Goal: Task Accomplishment & Management: Complete application form

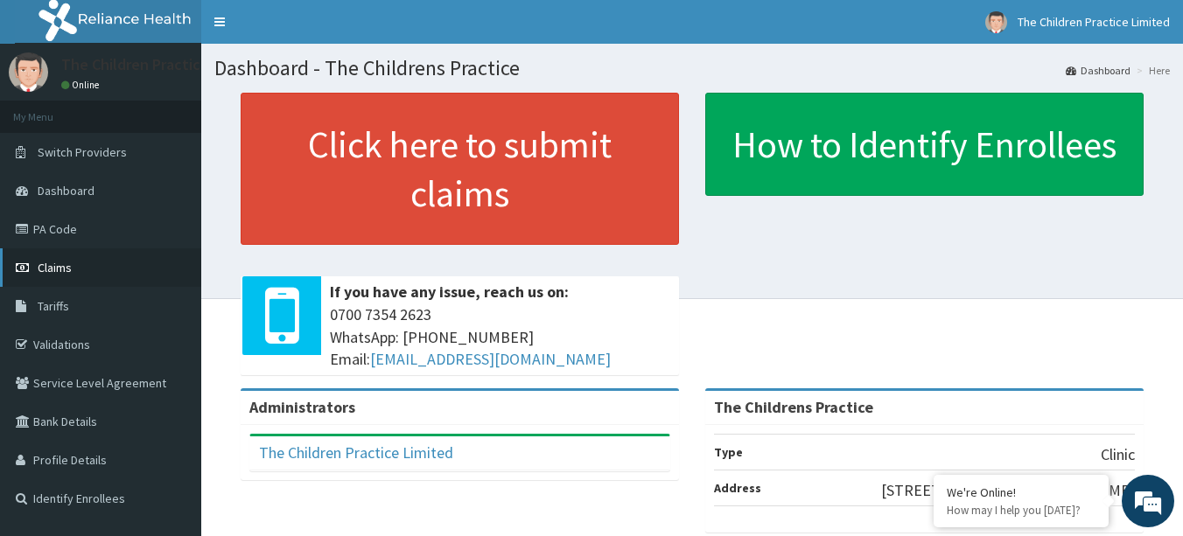
click at [48, 272] on span "Claims" at bounding box center [55, 268] width 34 height 16
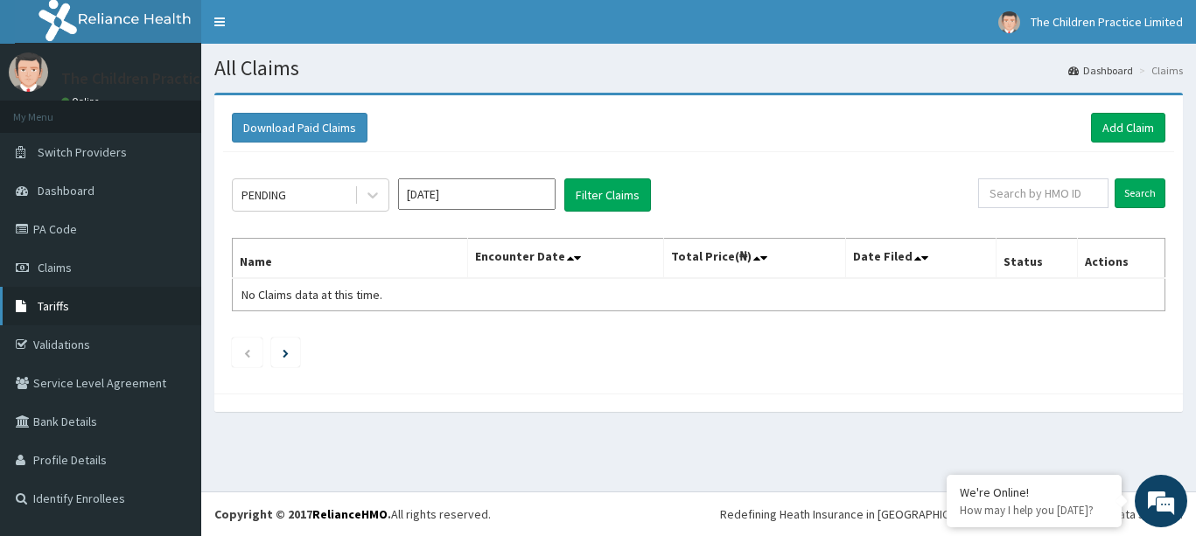
click at [59, 308] on span "Tariffs" at bounding box center [54, 306] width 32 height 16
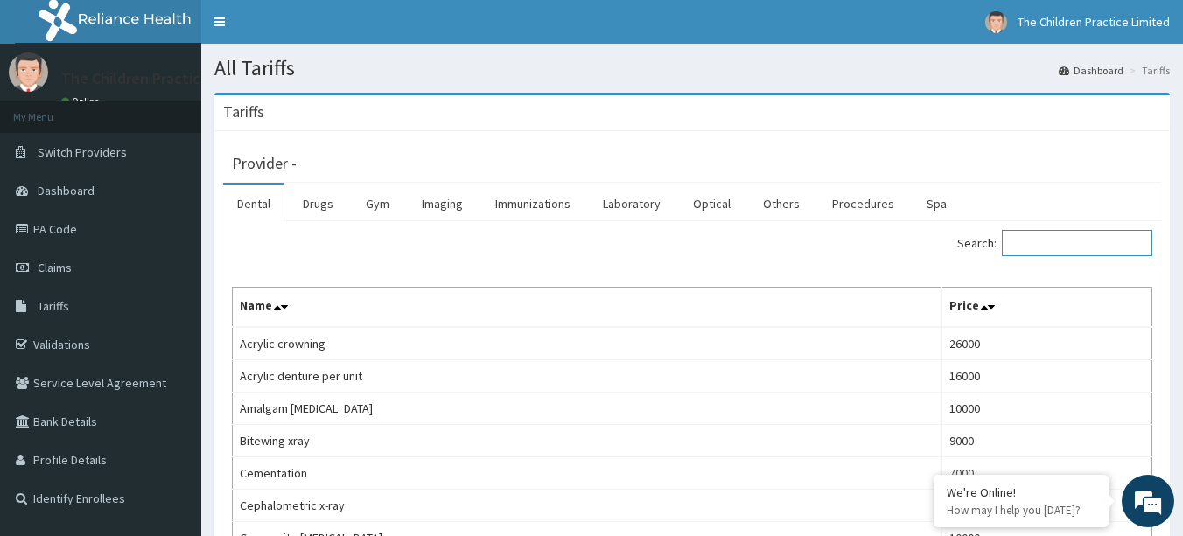
click at [1087, 239] on input "Search:" at bounding box center [1077, 243] width 151 height 26
click at [53, 272] on span "Claims" at bounding box center [55, 268] width 34 height 16
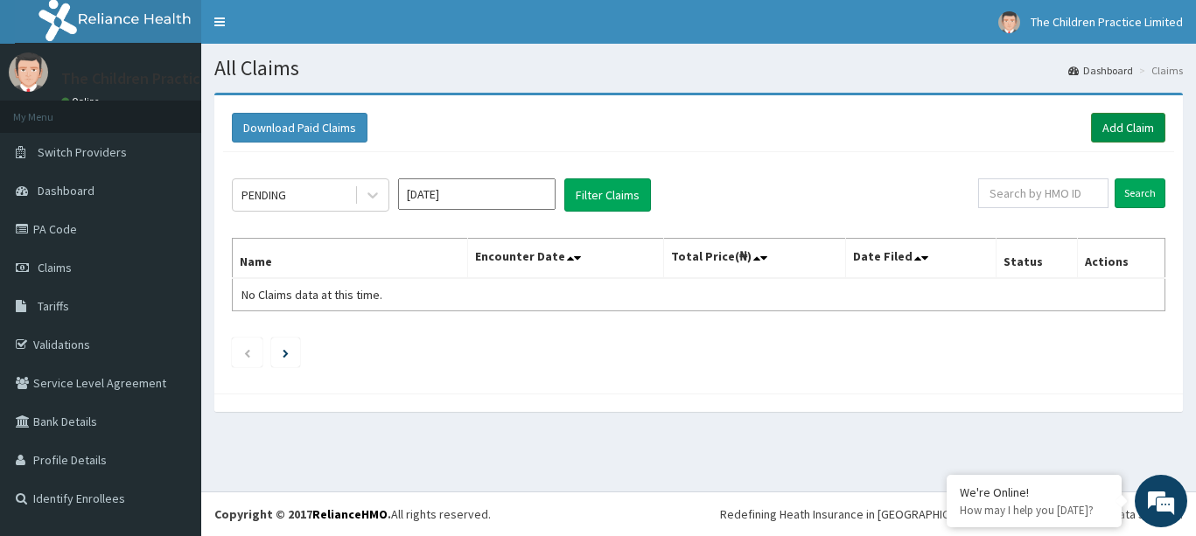
click at [1121, 126] on link "Add Claim" at bounding box center [1128, 128] width 74 height 30
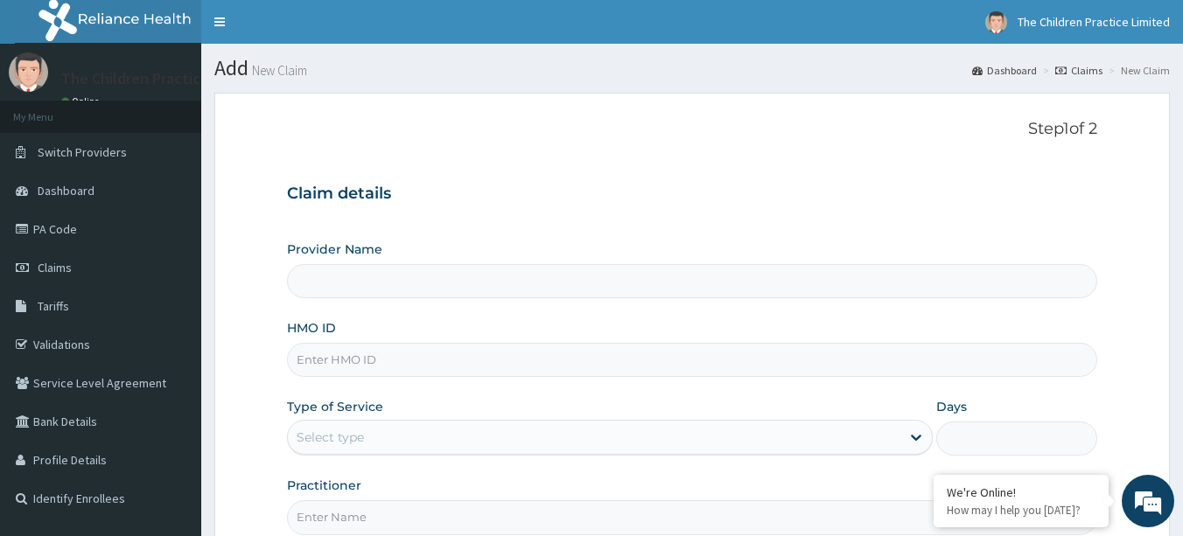
type input "The Childrens Practice"
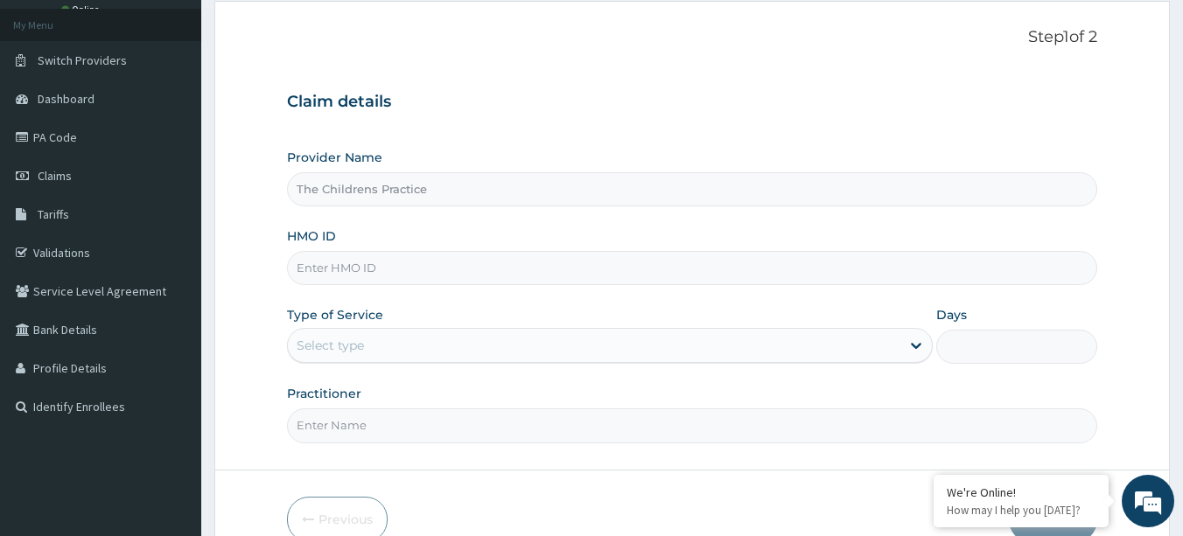
scroll to position [107, 0]
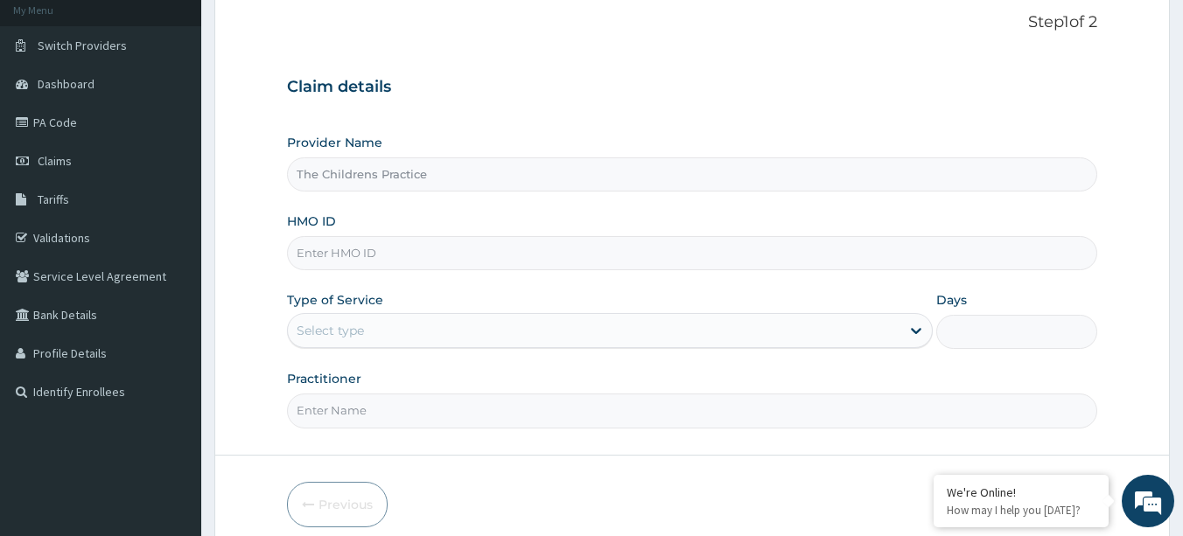
click at [389, 256] on input "HMO ID" at bounding box center [692, 253] width 811 height 34
type input "mph/10006/a"
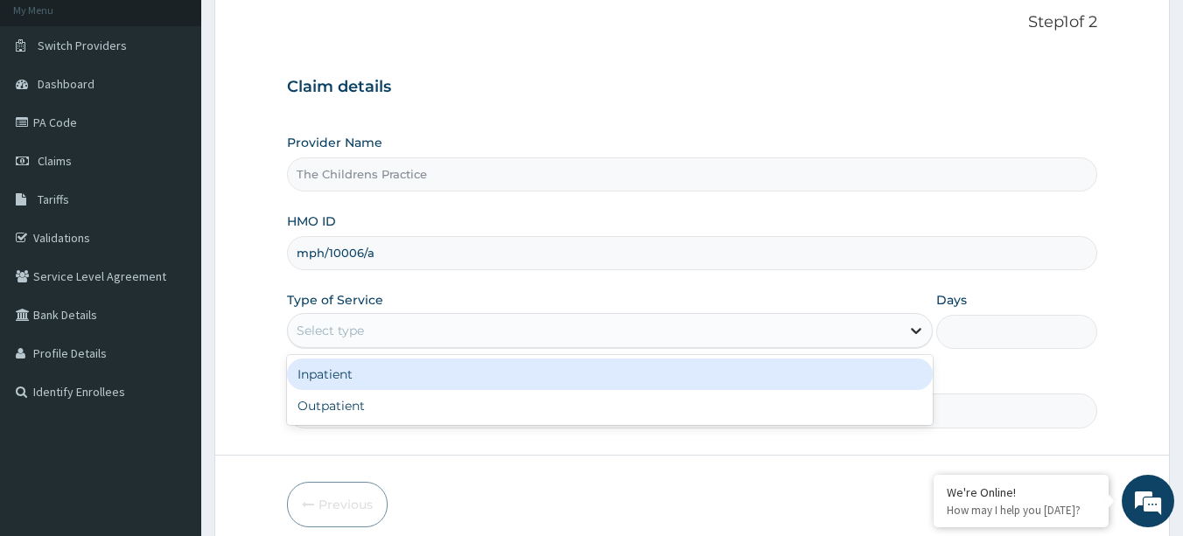
click at [917, 333] on icon at bounding box center [916, 332] width 11 height 6
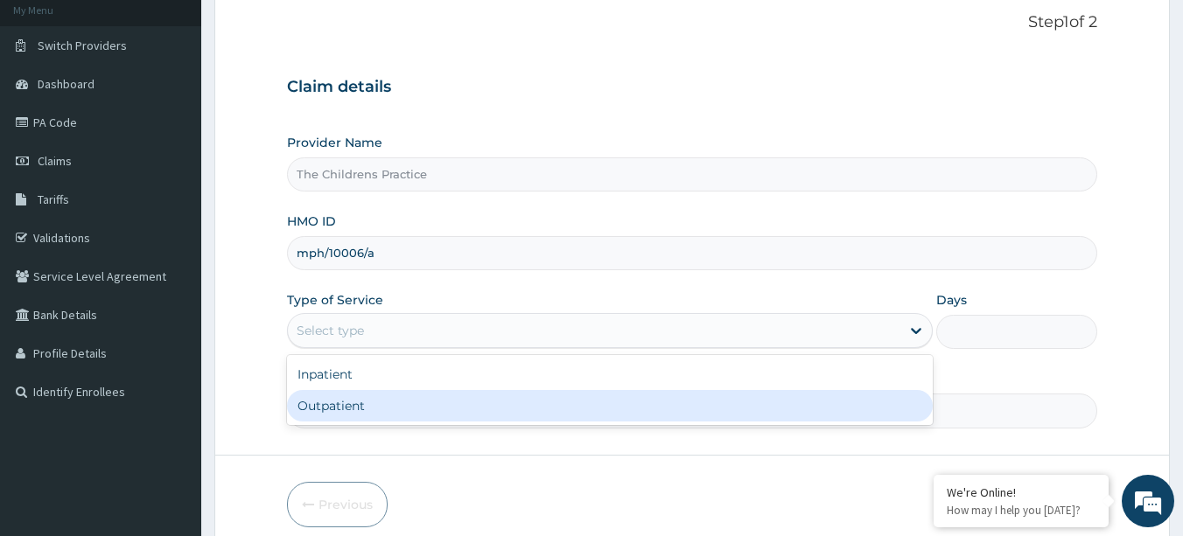
click at [330, 407] on div "Outpatient" at bounding box center [610, 406] width 646 height 32
type input "1"
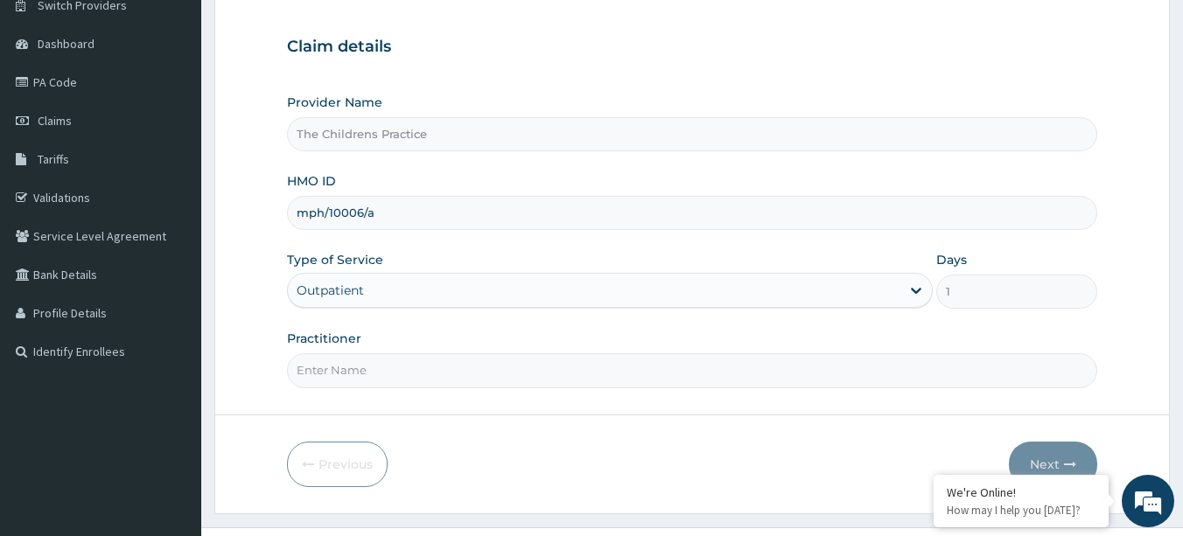
scroll to position [183, 0]
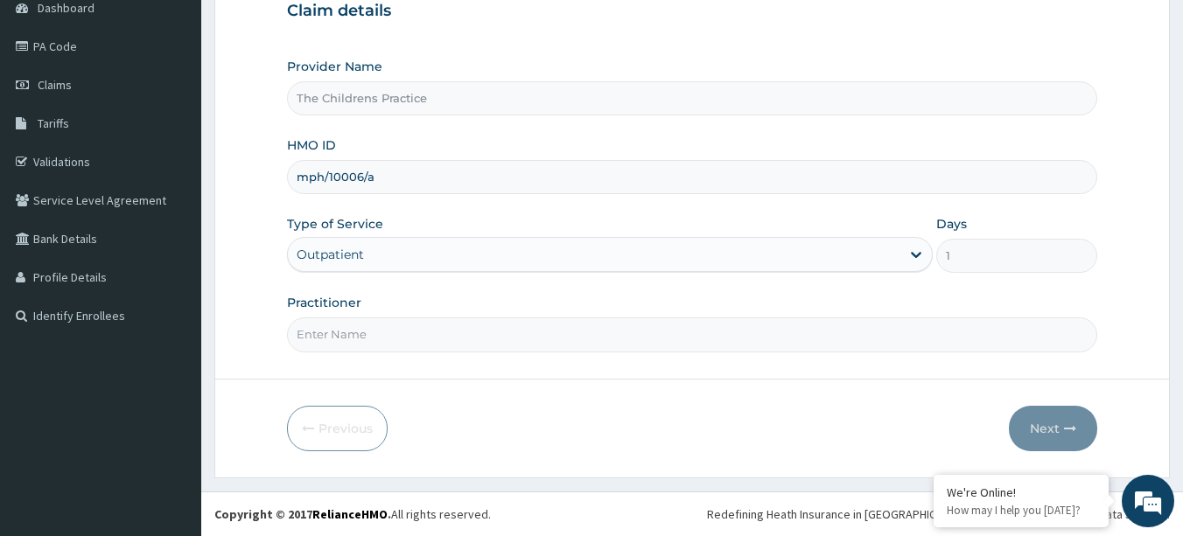
click at [405, 333] on input "Practitioner" at bounding box center [692, 335] width 811 height 34
click at [304, 332] on input "dr [PERSON_NAME]" at bounding box center [692, 335] width 811 height 34
type input "Dr [PERSON_NAME]"
click at [1045, 424] on button "Next" at bounding box center [1053, 429] width 88 height 46
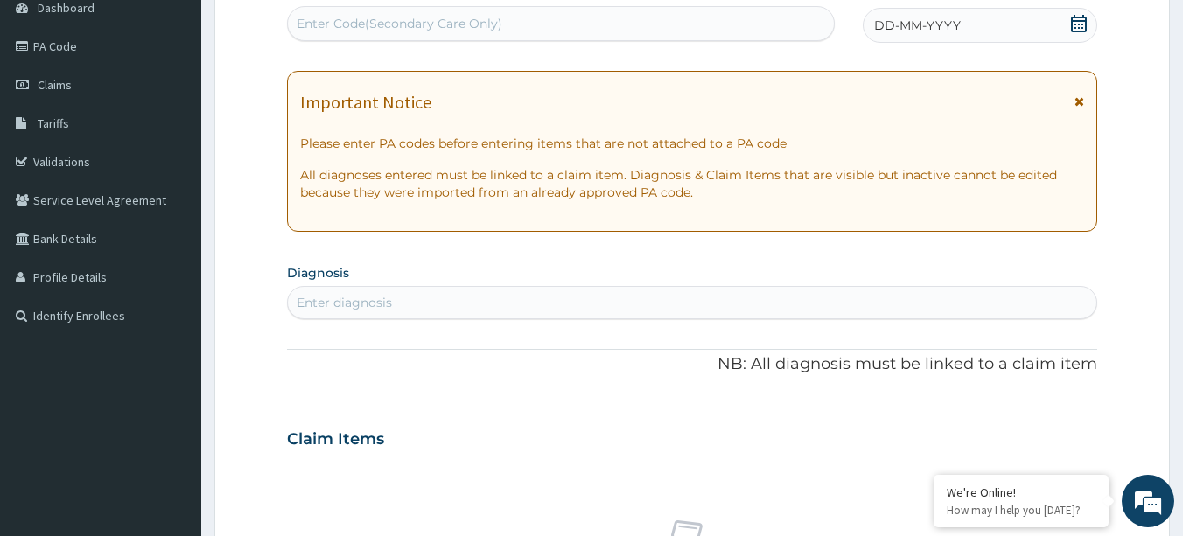
click at [974, 300] on div "Enter diagnosis" at bounding box center [692, 303] width 809 height 28
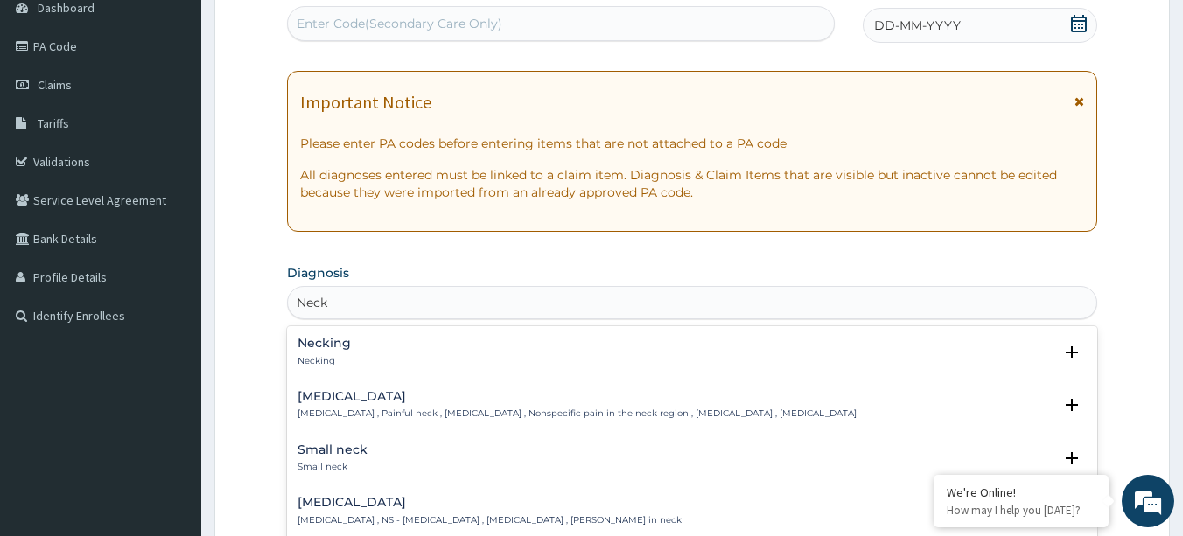
type input "Neck"
click at [318, 396] on h4 "[MEDICAL_DATA]" at bounding box center [577, 396] width 559 height 13
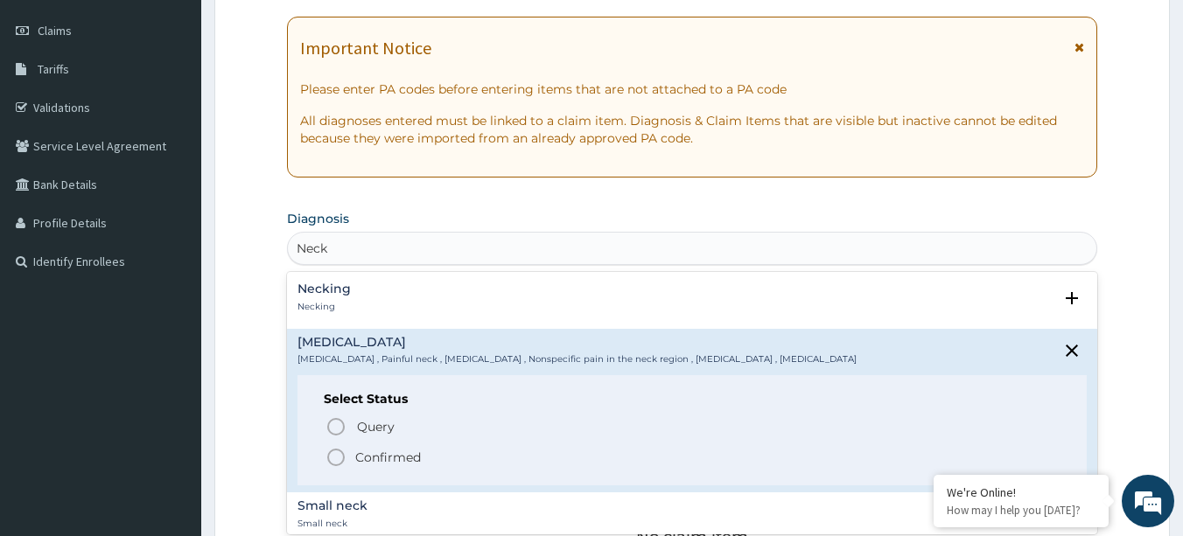
scroll to position [262, 0]
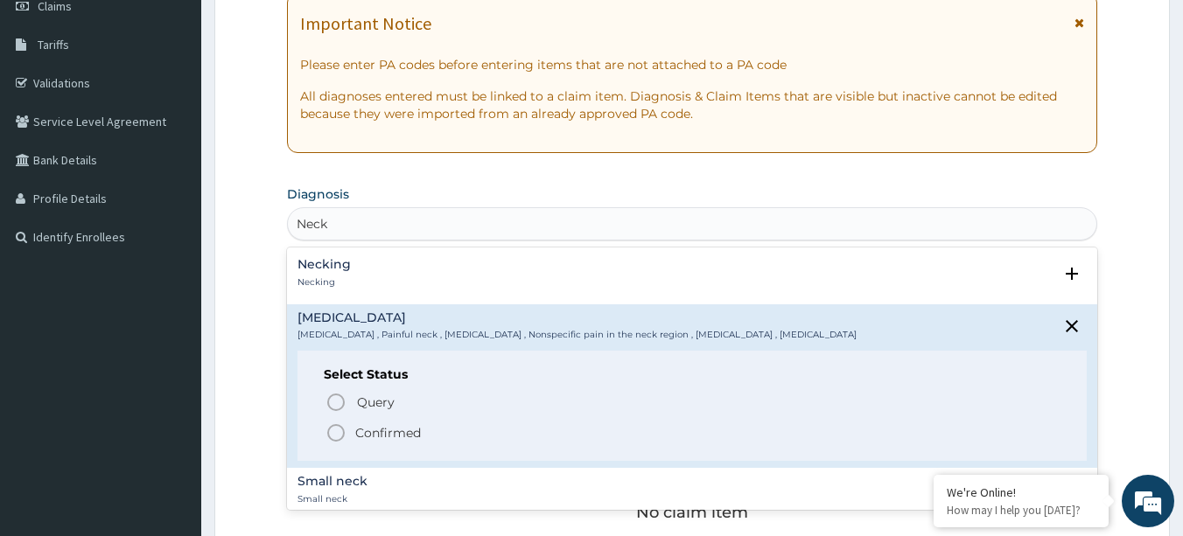
click at [338, 434] on icon "status option filled" at bounding box center [336, 433] width 21 height 21
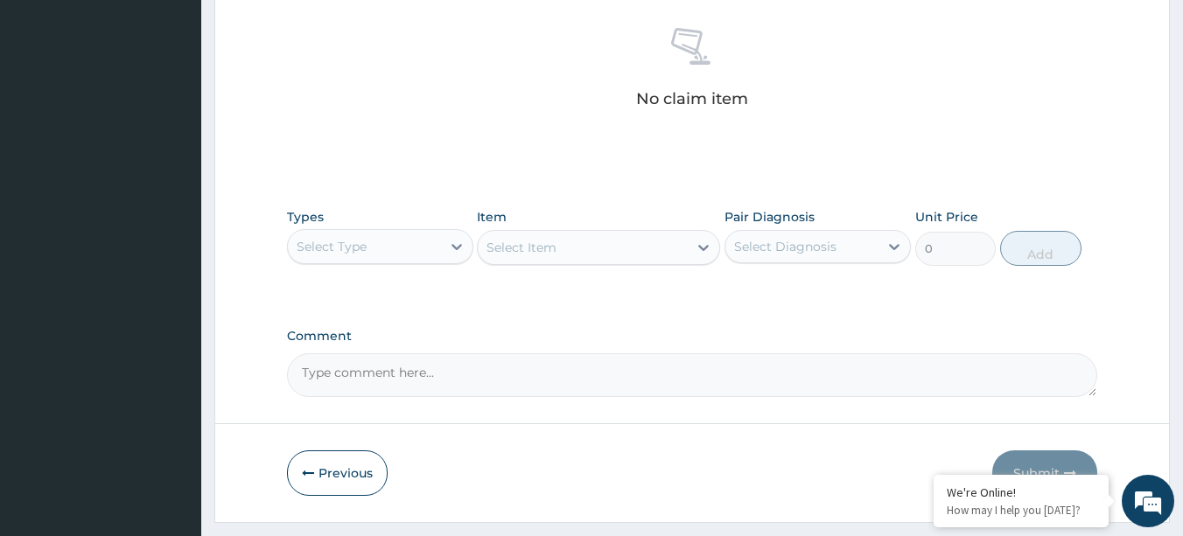
scroll to position [683, 0]
click at [459, 245] on icon at bounding box center [457, 245] width 11 height 6
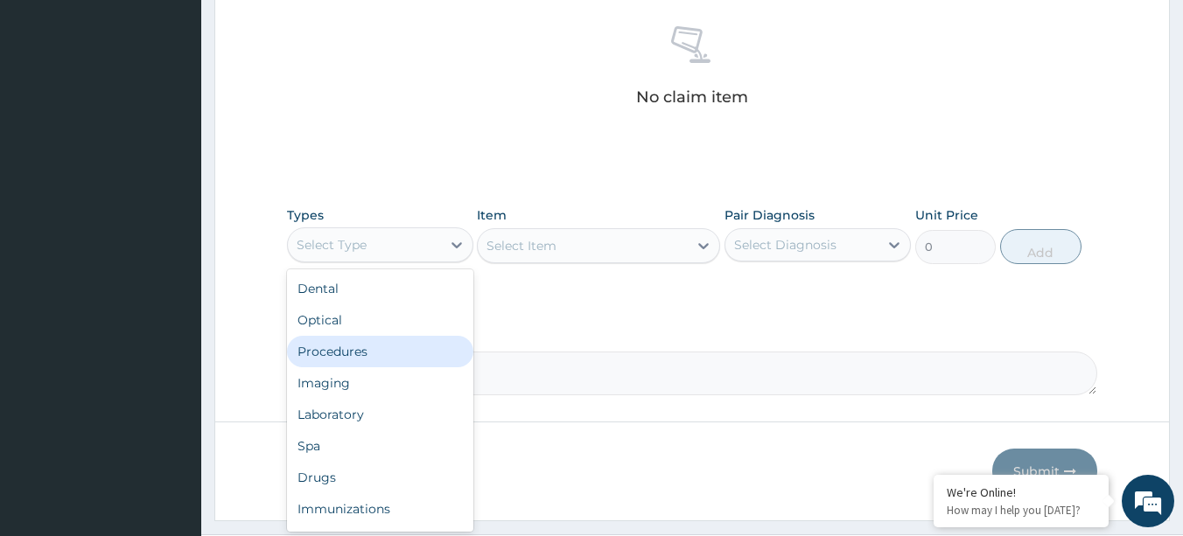
click at [333, 353] on div "Procedures" at bounding box center [380, 352] width 186 height 32
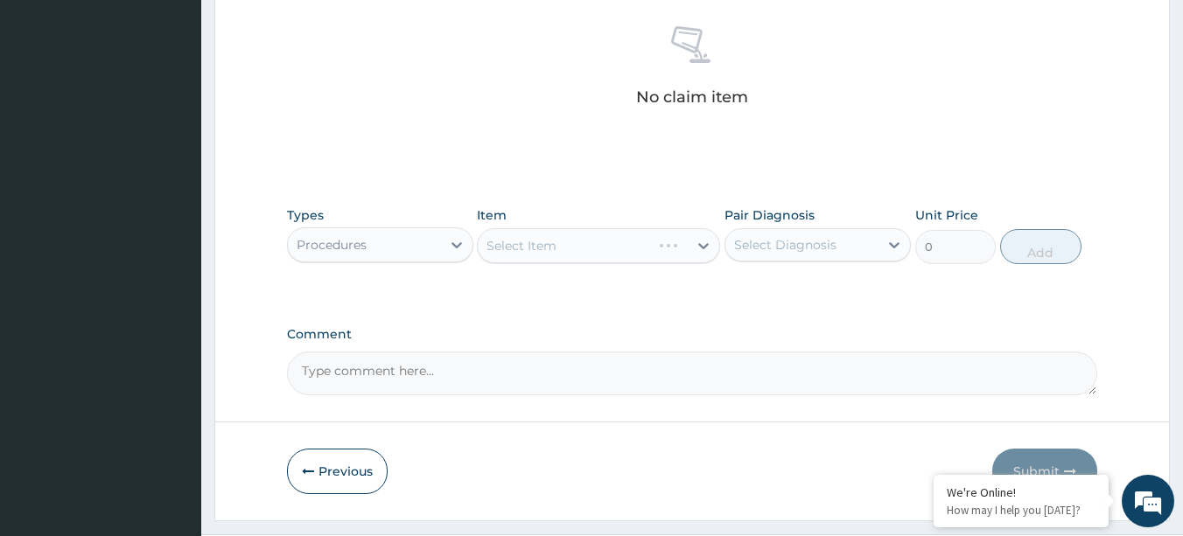
click at [703, 248] on div "Select Item" at bounding box center [598, 245] width 243 height 35
click at [702, 248] on icon at bounding box center [704, 246] width 18 height 18
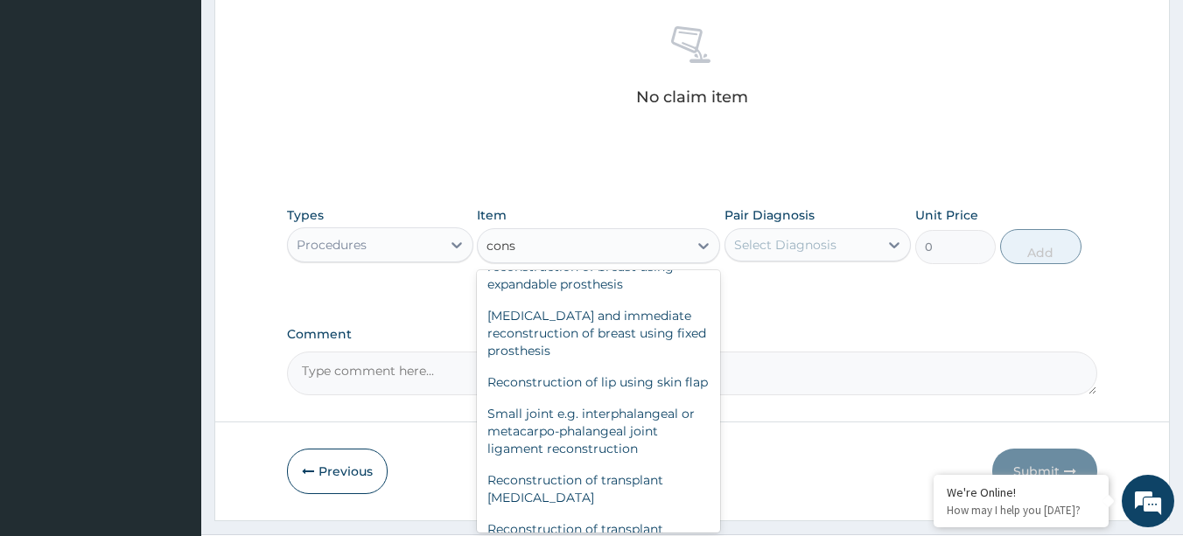
scroll to position [859, 0]
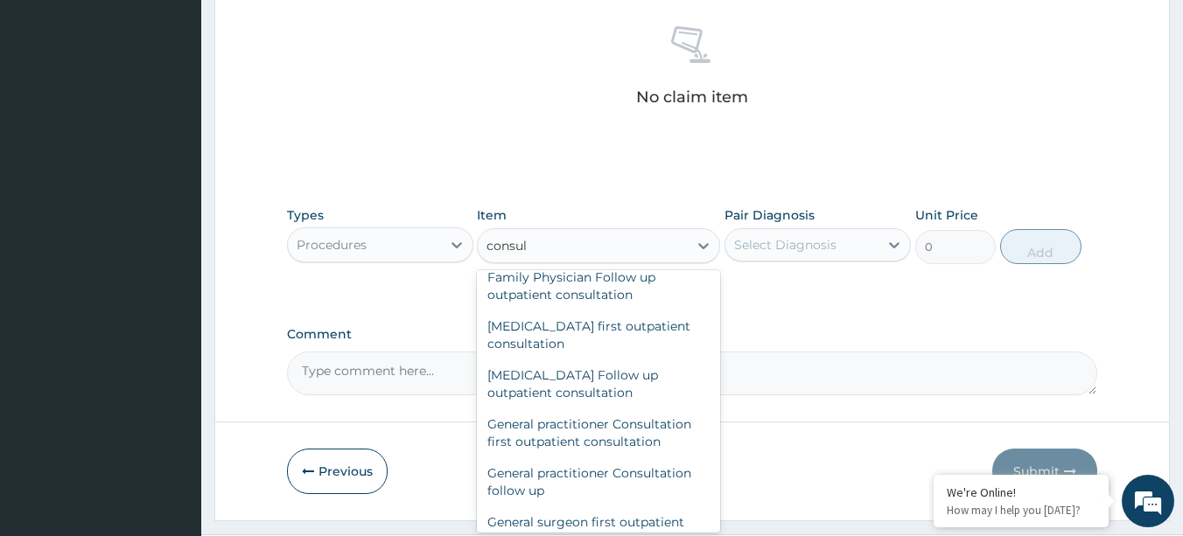
type input "consult"
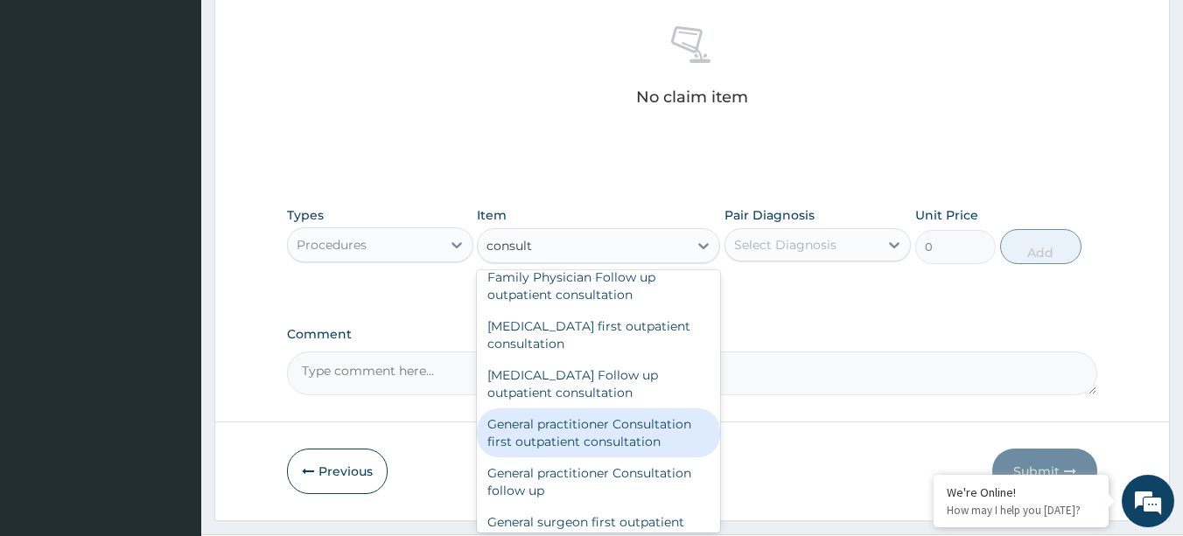
click at [585, 427] on div "General practitioner Consultation first outpatient consultation" at bounding box center [598, 433] width 243 height 49
type input "4350"
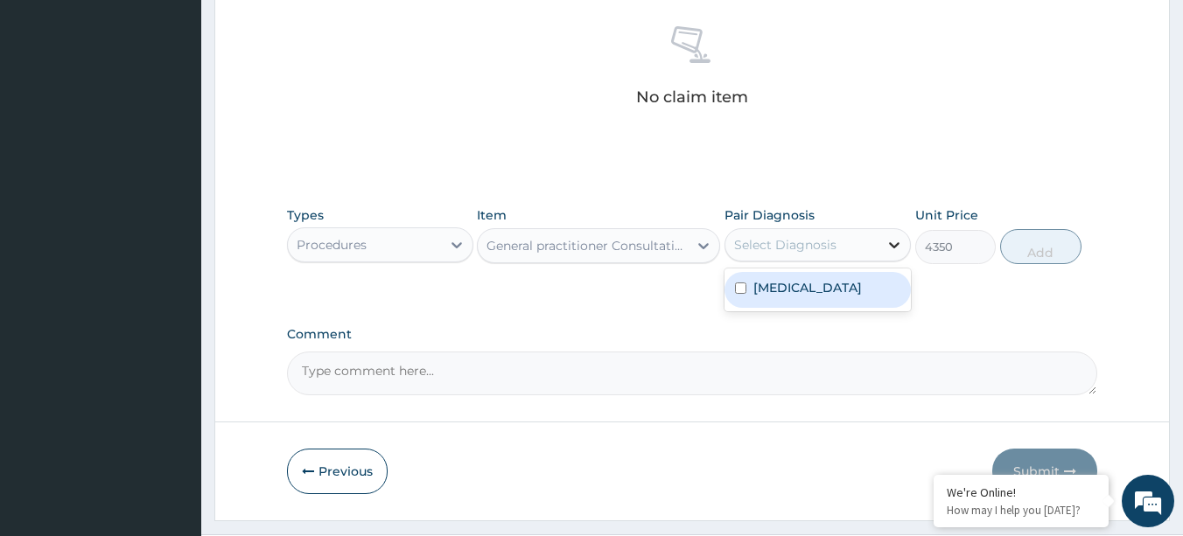
click at [889, 244] on icon at bounding box center [895, 245] width 18 height 18
click at [738, 288] on input "checkbox" at bounding box center [740, 288] width 11 height 11
checkbox input "true"
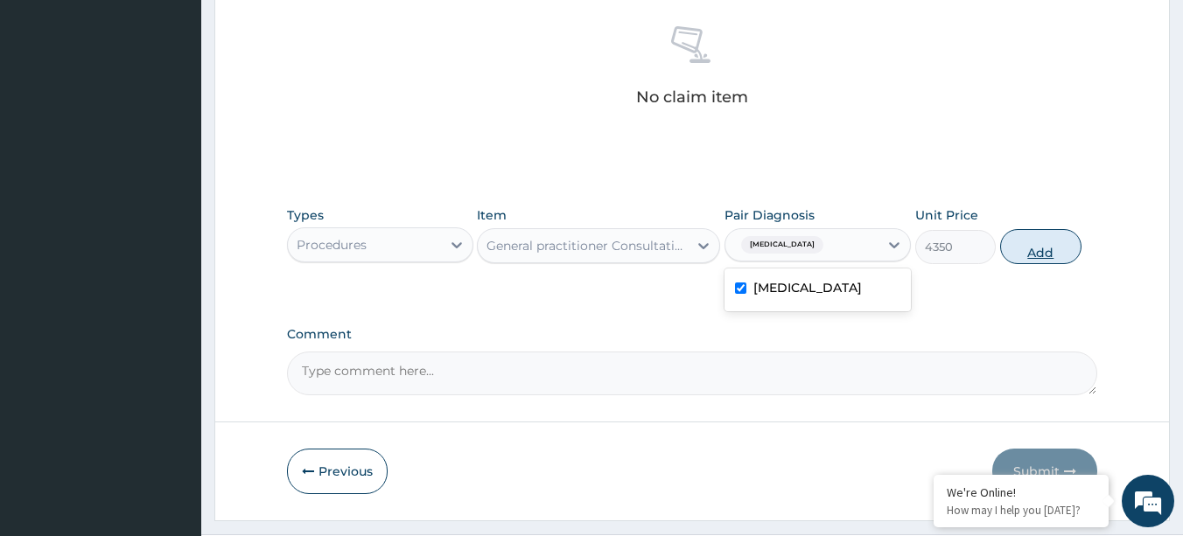
click at [1053, 247] on button "Add" at bounding box center [1040, 246] width 81 height 35
type input "0"
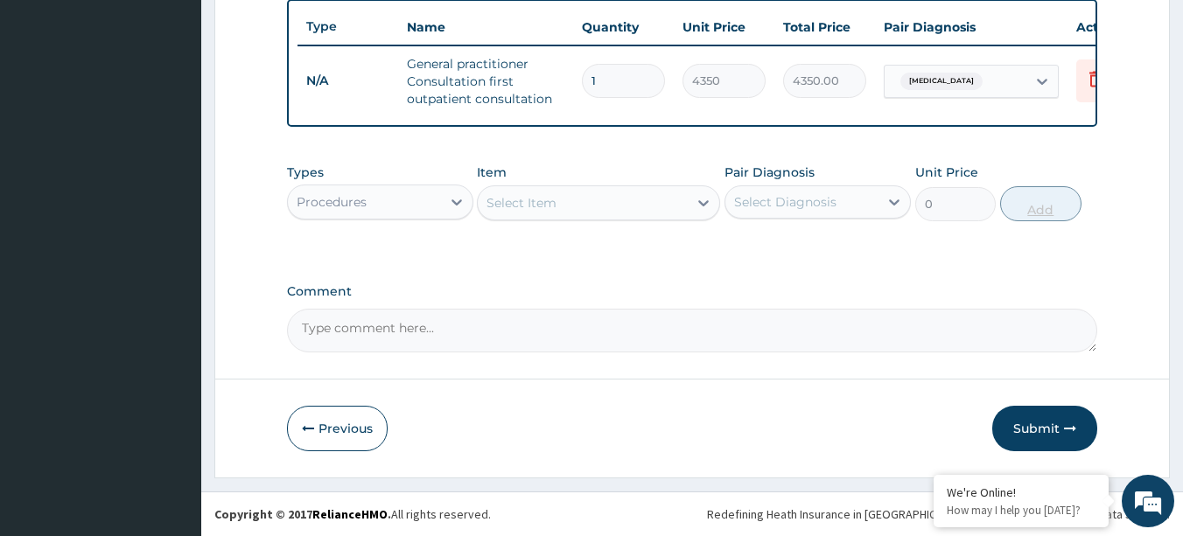
scroll to position [665, 0]
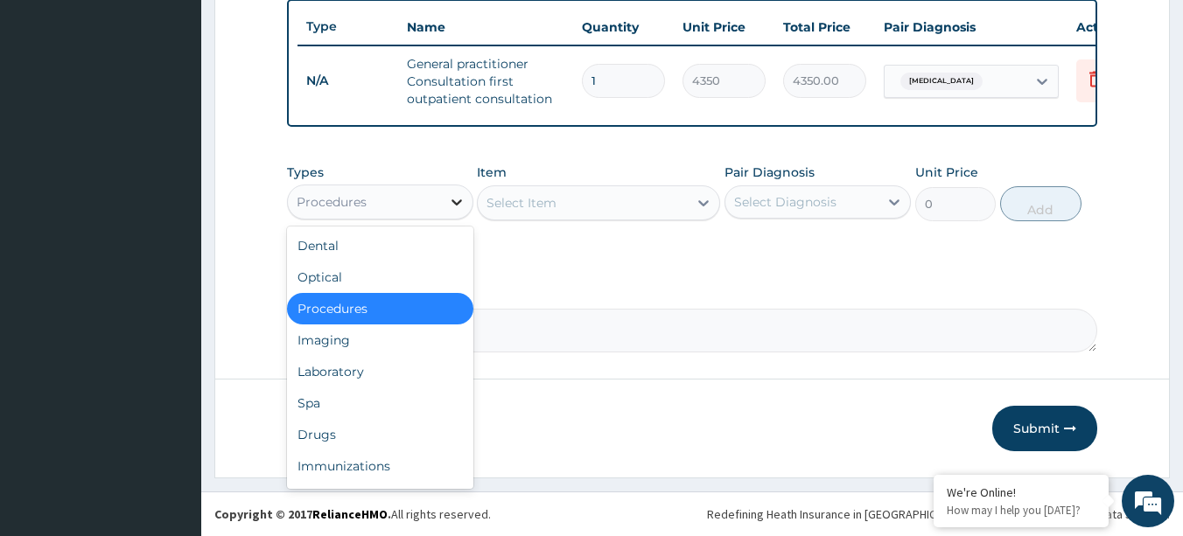
click at [454, 201] on icon at bounding box center [457, 203] width 11 height 6
click at [326, 437] on div "Drugs" at bounding box center [380, 435] width 186 height 32
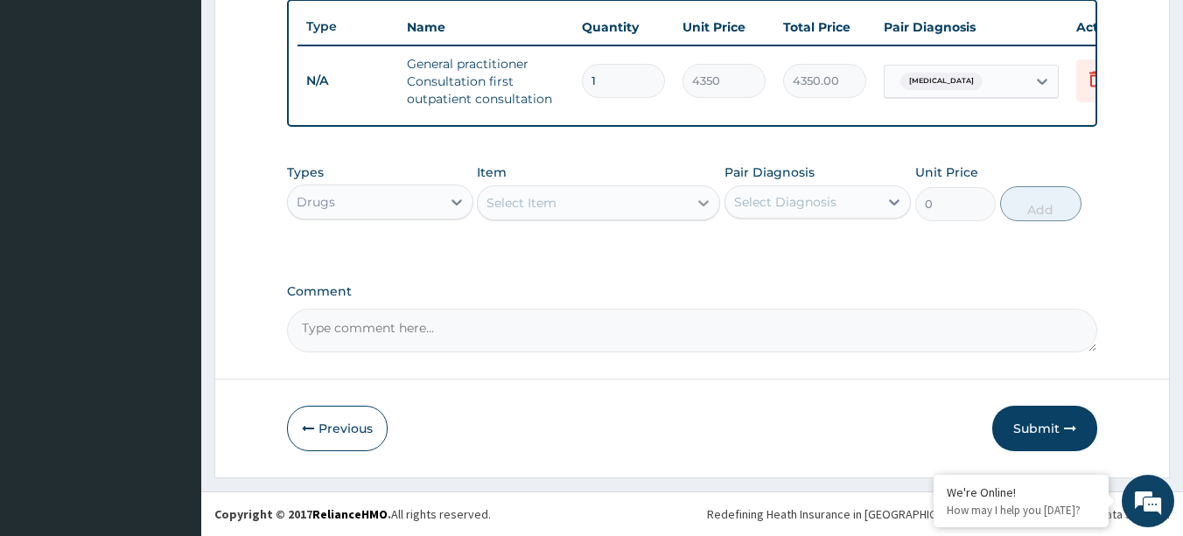
click at [705, 201] on icon at bounding box center [704, 203] width 18 height 18
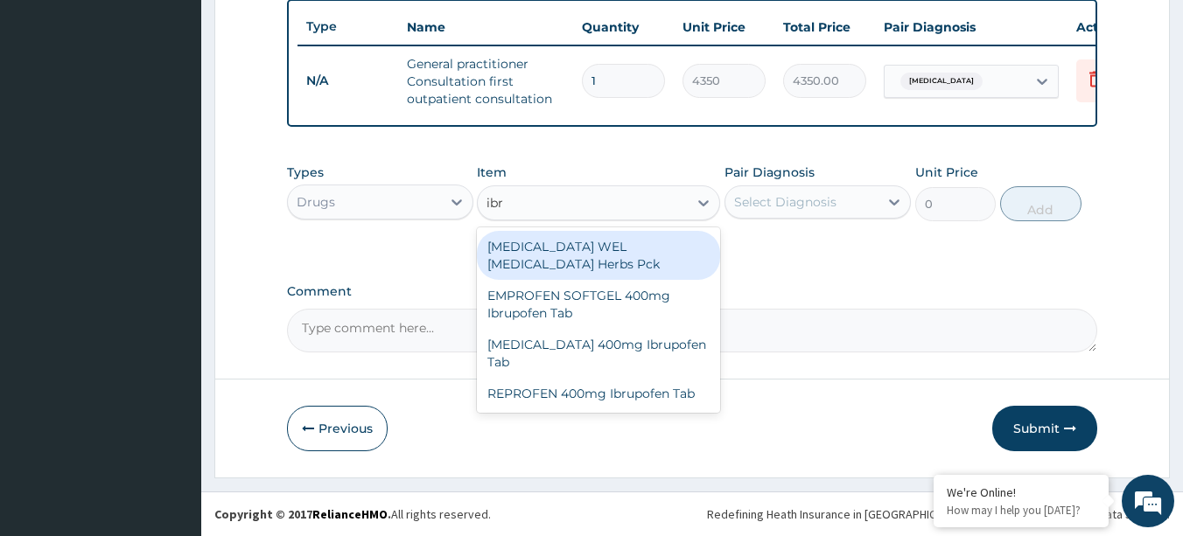
type input "ibru"
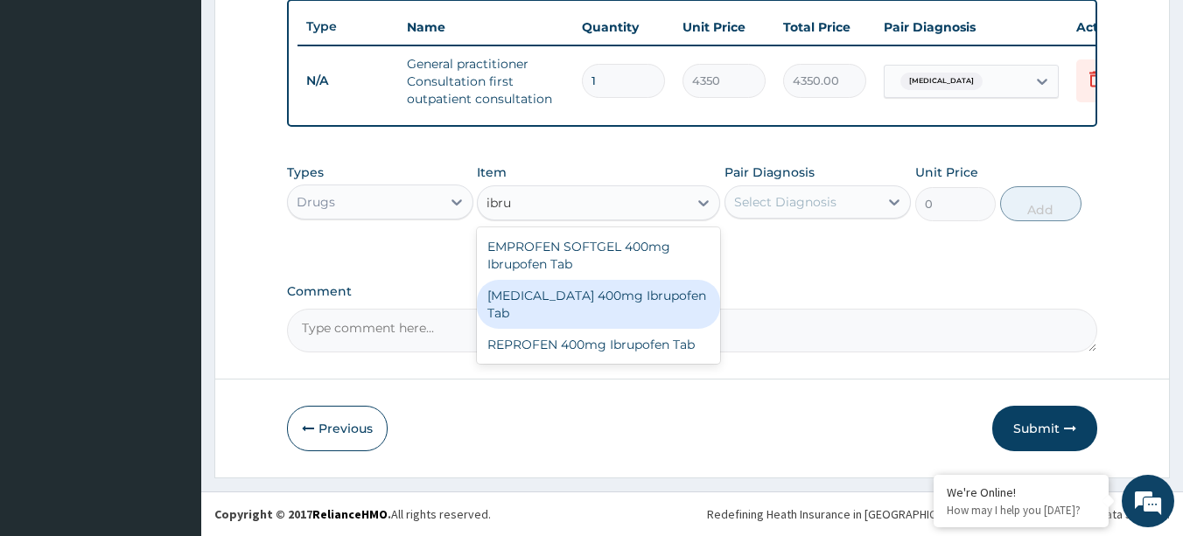
click at [599, 291] on div "[MEDICAL_DATA] 400mg Ibrupofen Tab" at bounding box center [598, 304] width 243 height 49
type input "63.25"
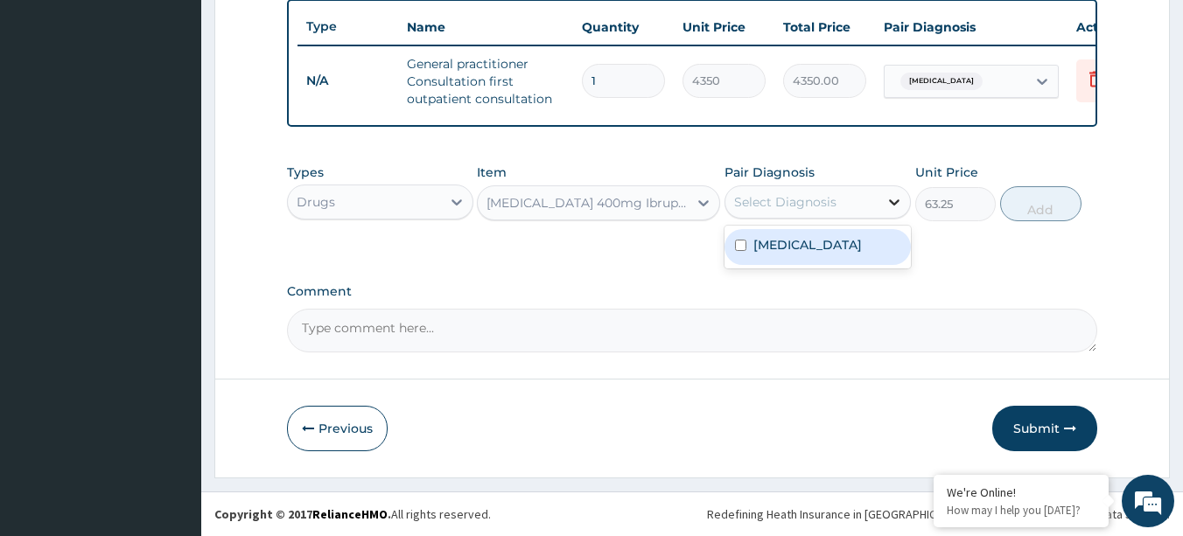
click at [895, 202] on icon at bounding box center [895, 202] width 18 height 18
click at [740, 247] on input "checkbox" at bounding box center [740, 245] width 11 height 11
checkbox input "true"
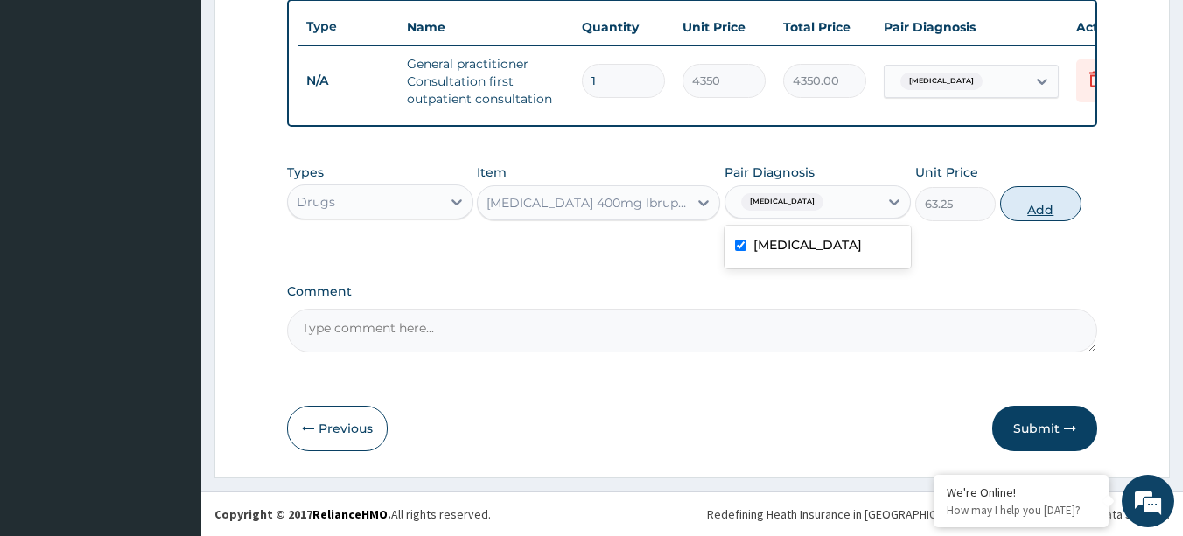
click at [1049, 201] on button "Add" at bounding box center [1040, 203] width 81 height 35
type input "0"
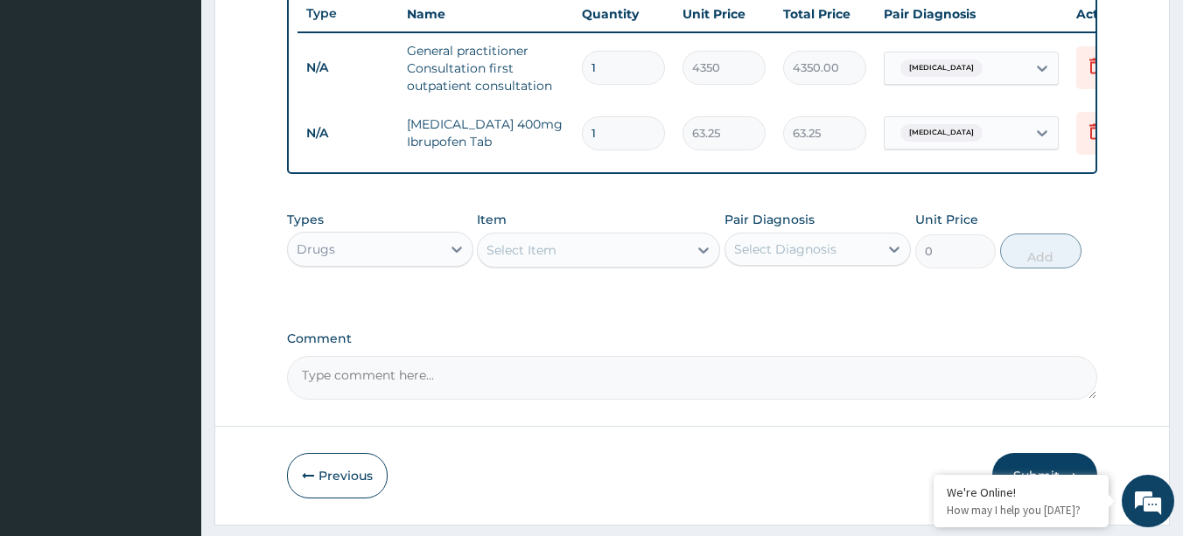
type input "0.00"
type input "7"
type input "442.75"
type input "7"
click at [599, 130] on input "7" at bounding box center [623, 133] width 83 height 34
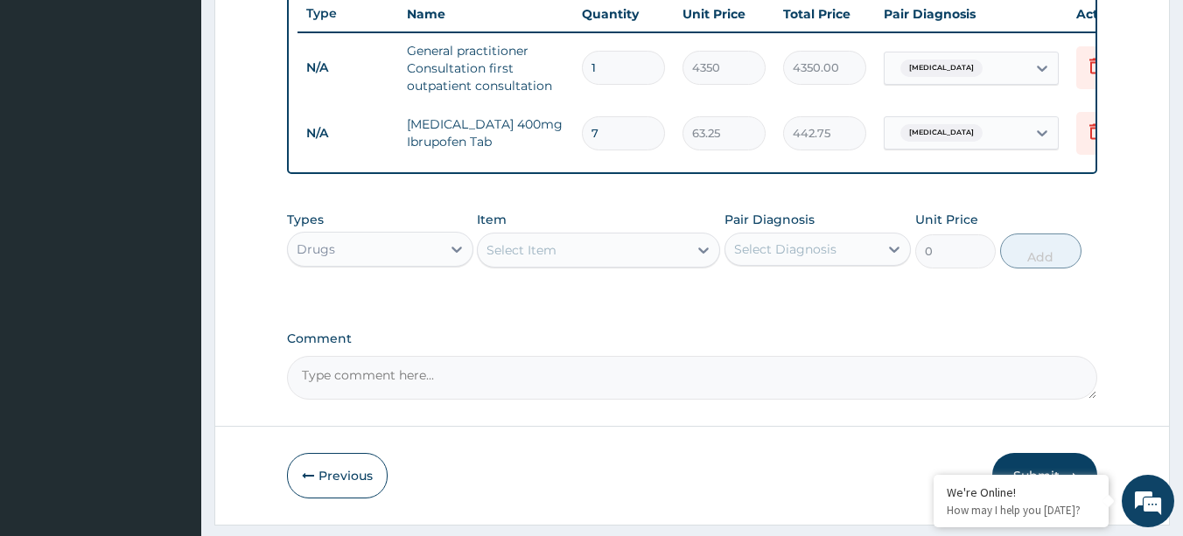
type input "0.00"
type input "6"
type input "379.50"
type input "6"
click at [704, 259] on icon at bounding box center [704, 251] width 18 height 18
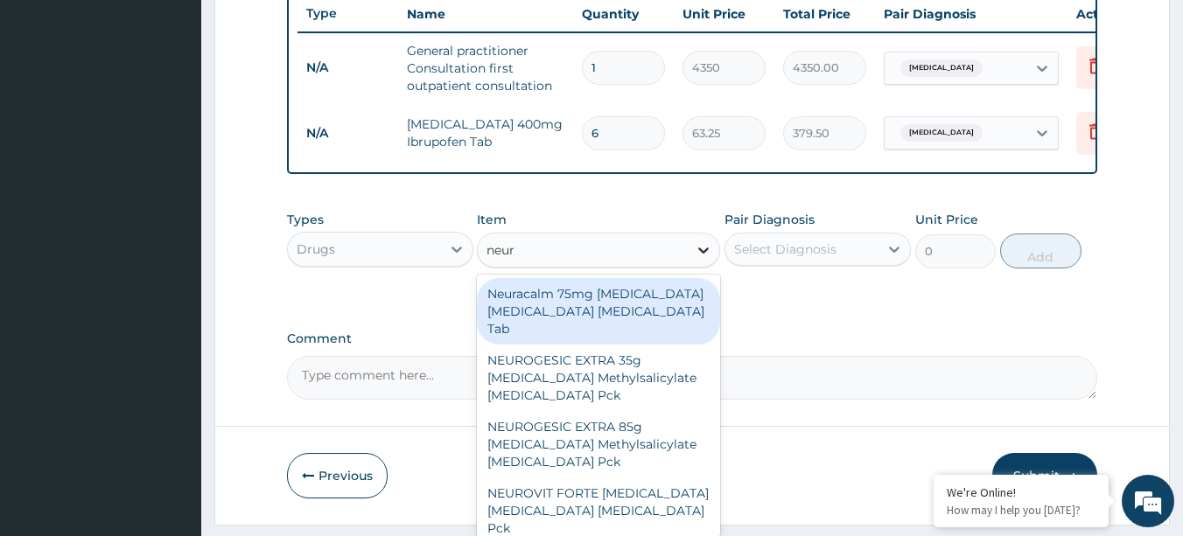
type input "neuro"
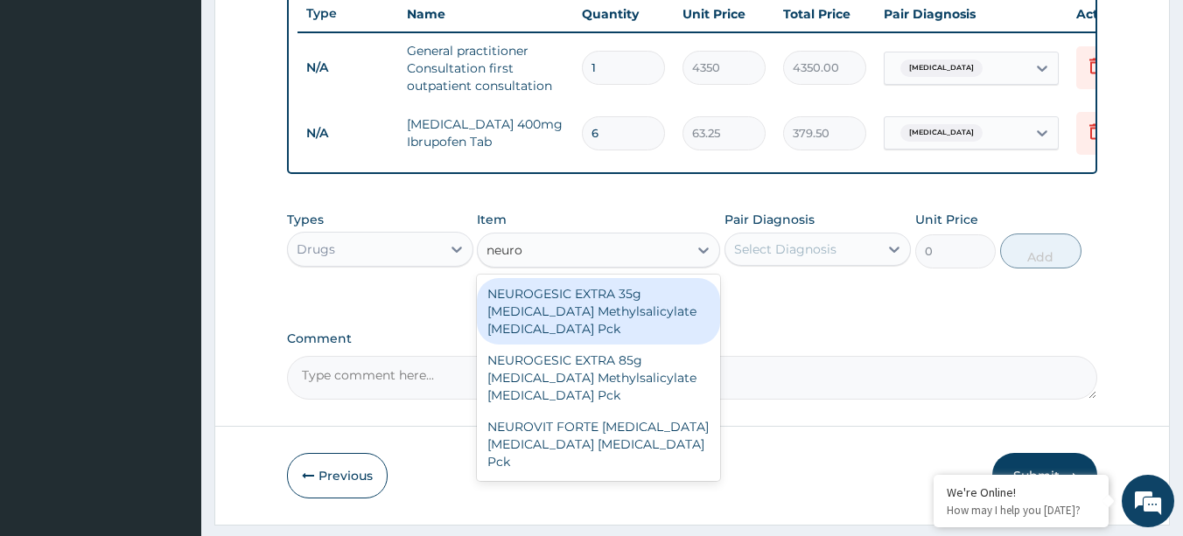
click at [589, 310] on div "NEUROGESIC EXTRA 35g [MEDICAL_DATA] Methylsalicylate [MEDICAL_DATA] Pck" at bounding box center [598, 311] width 243 height 67
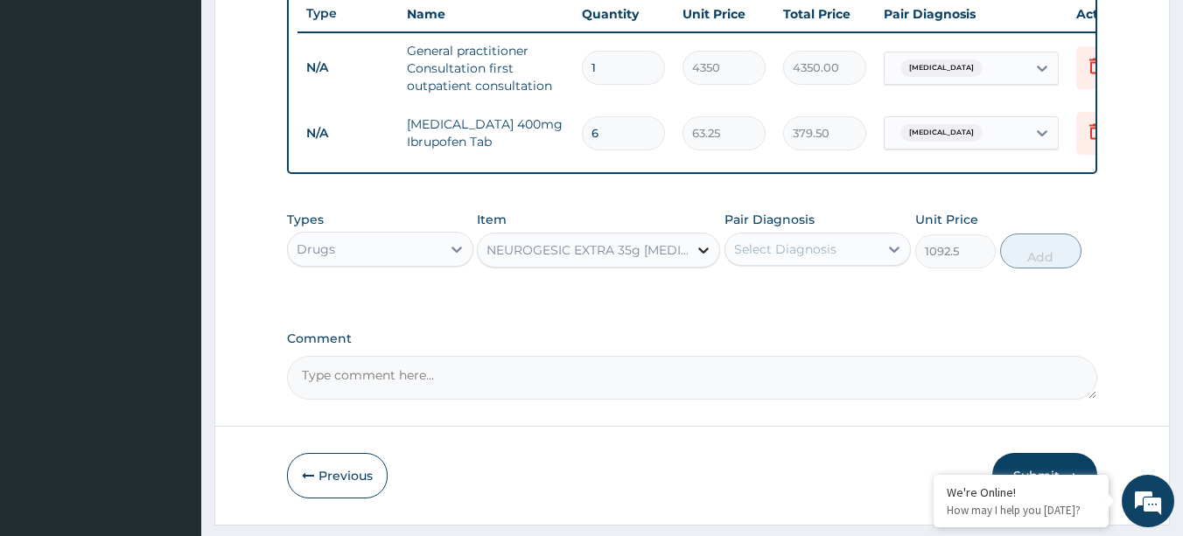
click at [703, 259] on icon at bounding box center [704, 251] width 18 height 18
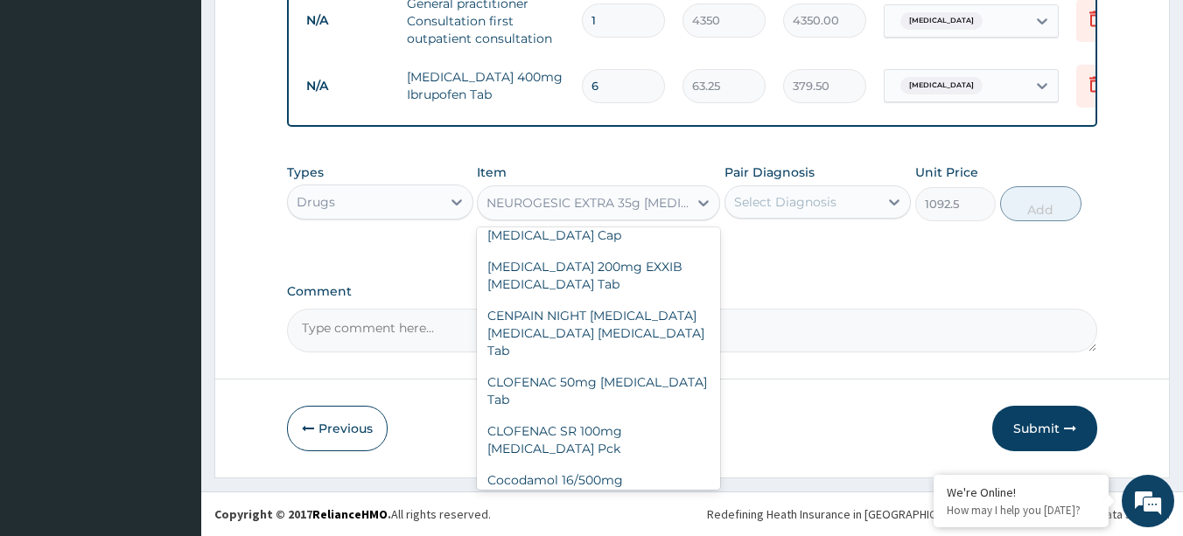
scroll to position [75228, 0]
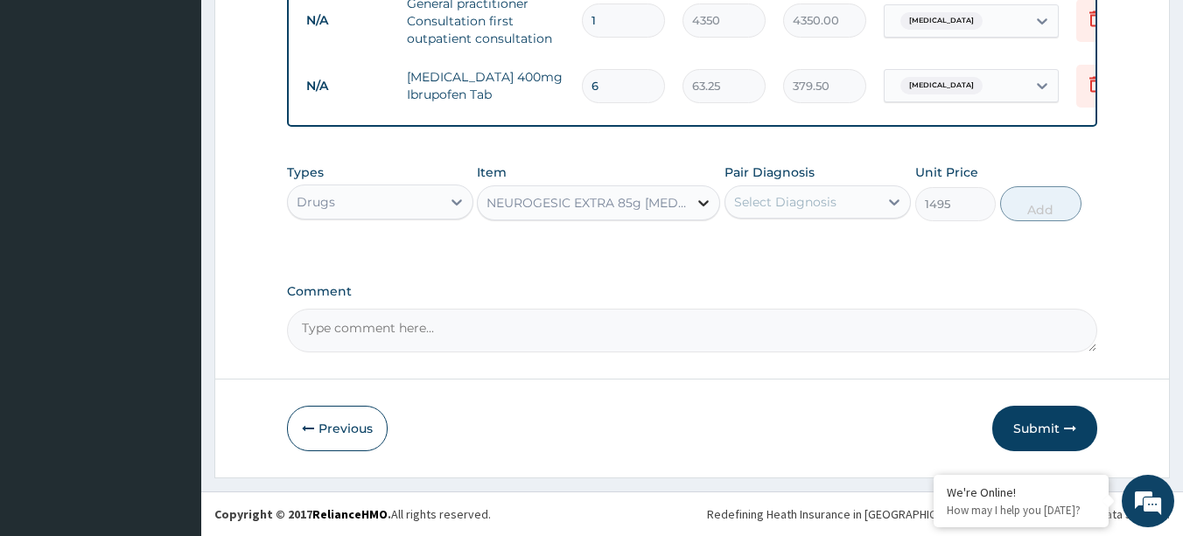
click at [701, 208] on icon at bounding box center [704, 203] width 18 height 18
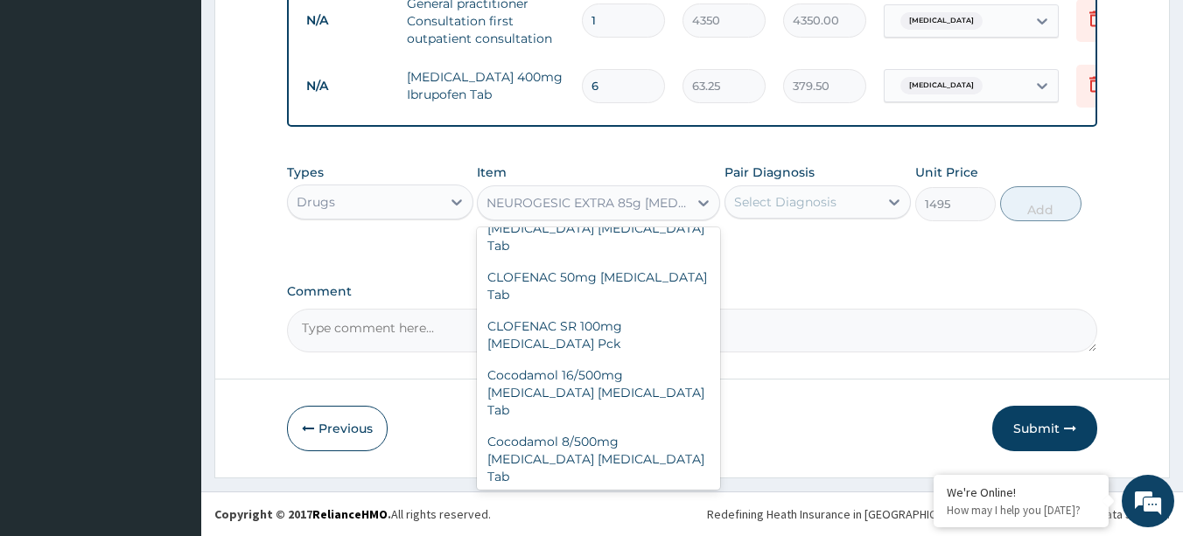
scroll to position [75308, 0]
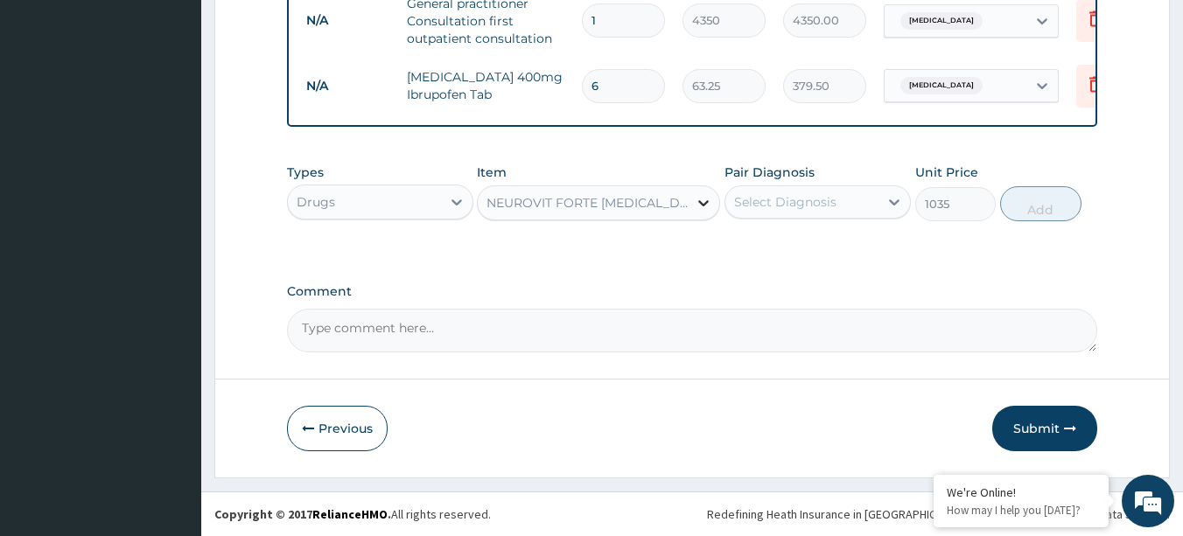
click at [705, 203] on icon at bounding box center [704, 203] width 11 height 6
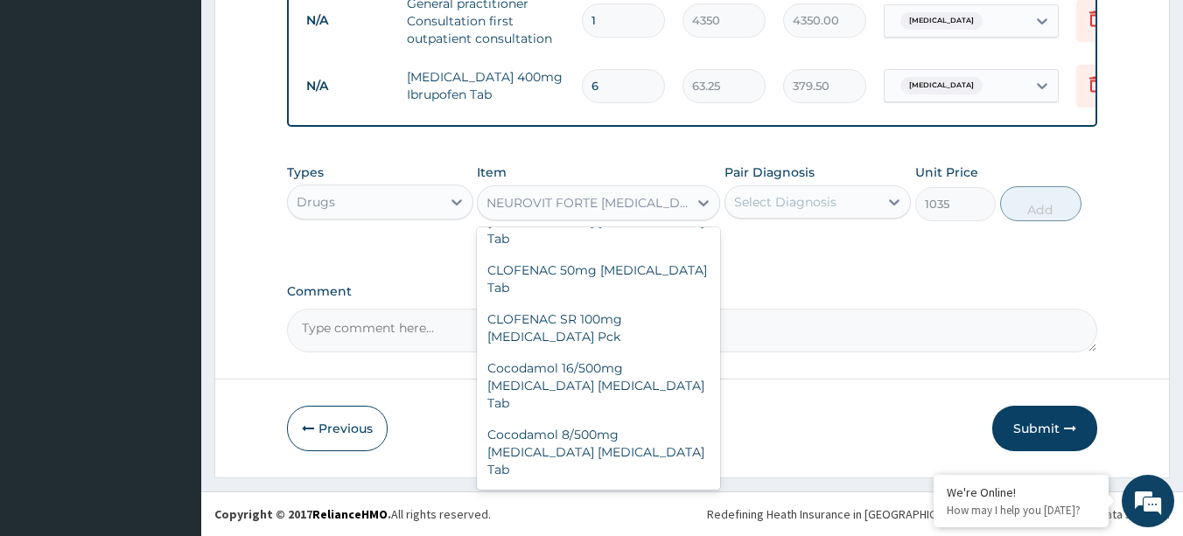
scroll to position [75270, 0]
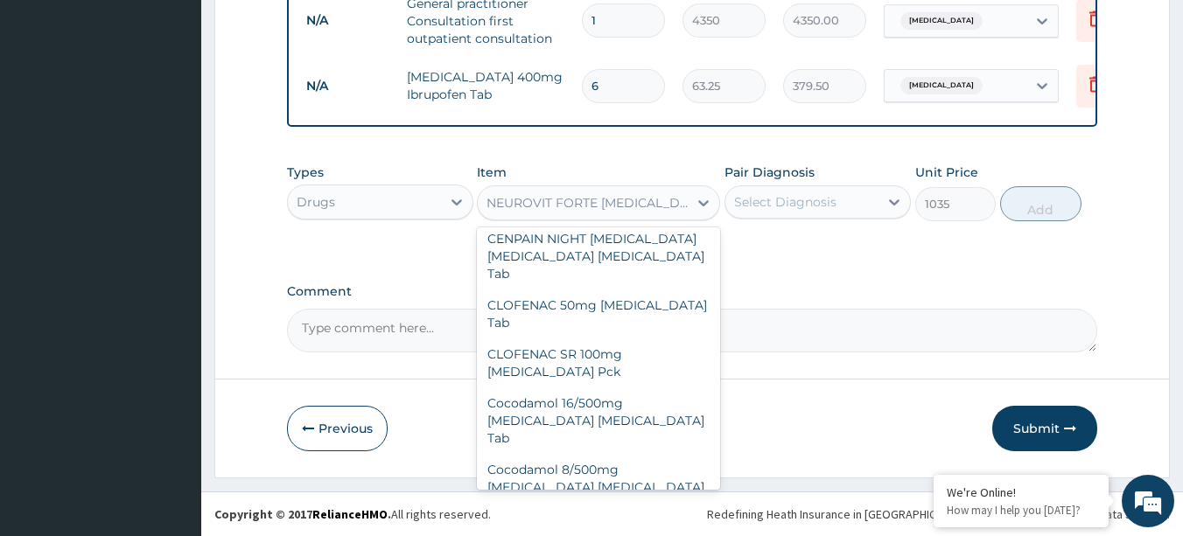
type input "1495"
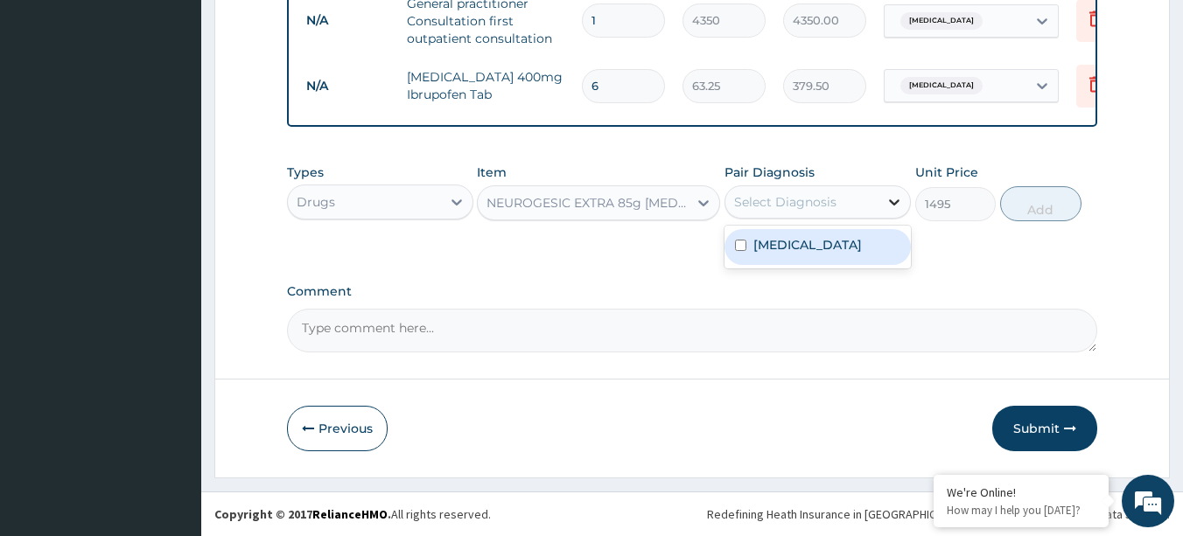
click at [893, 200] on icon at bounding box center [895, 202] width 18 height 18
click at [741, 248] on input "checkbox" at bounding box center [740, 245] width 11 height 11
checkbox input "true"
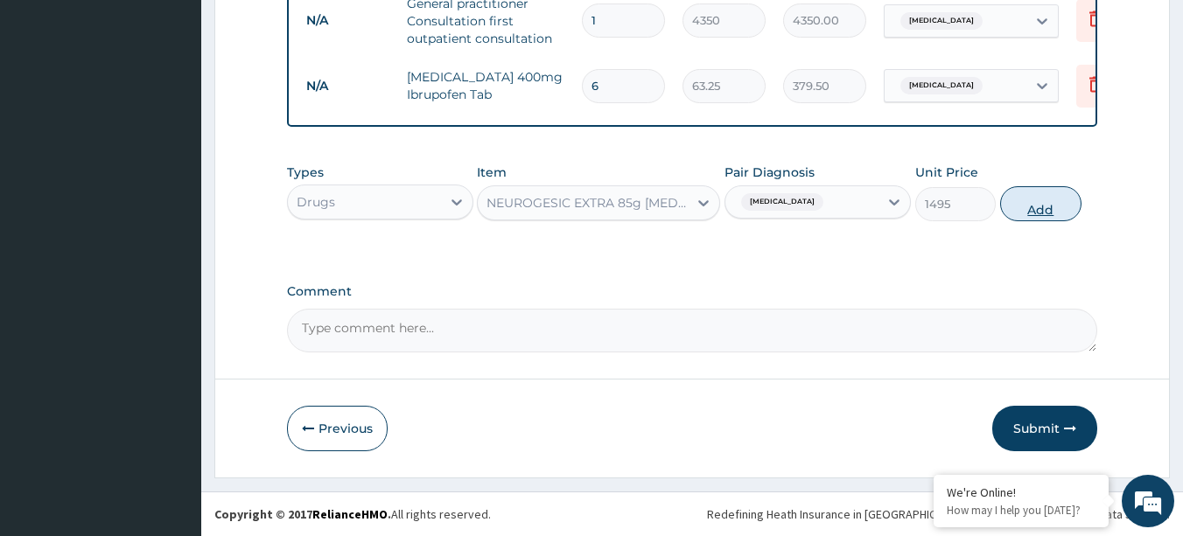
click at [1035, 207] on button "Add" at bounding box center [1040, 203] width 81 height 35
type input "0"
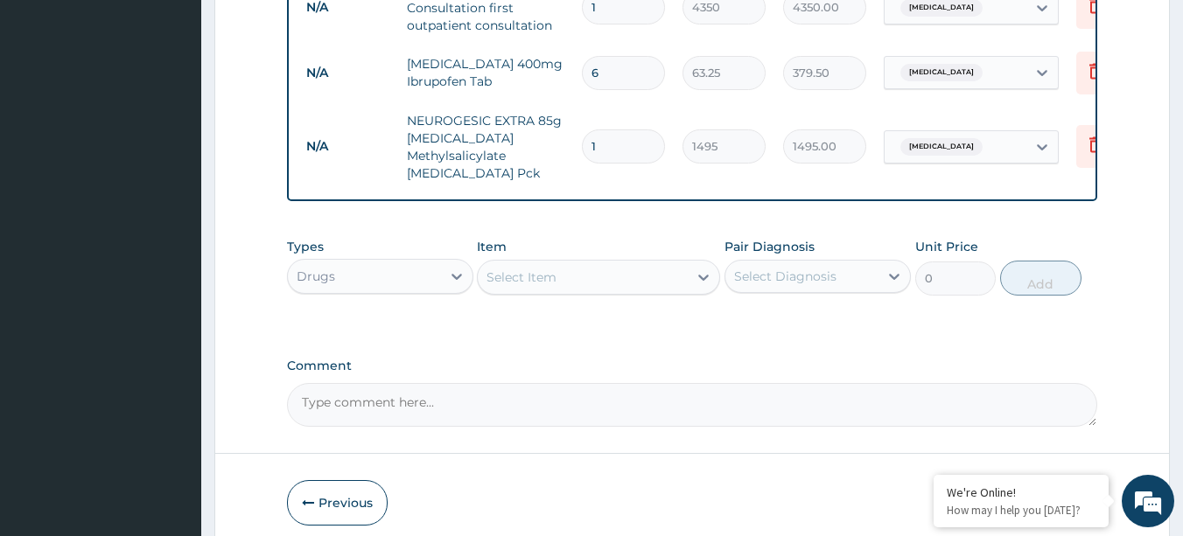
type input "0.00"
type input "2"
type input "2990.00"
type input "2"
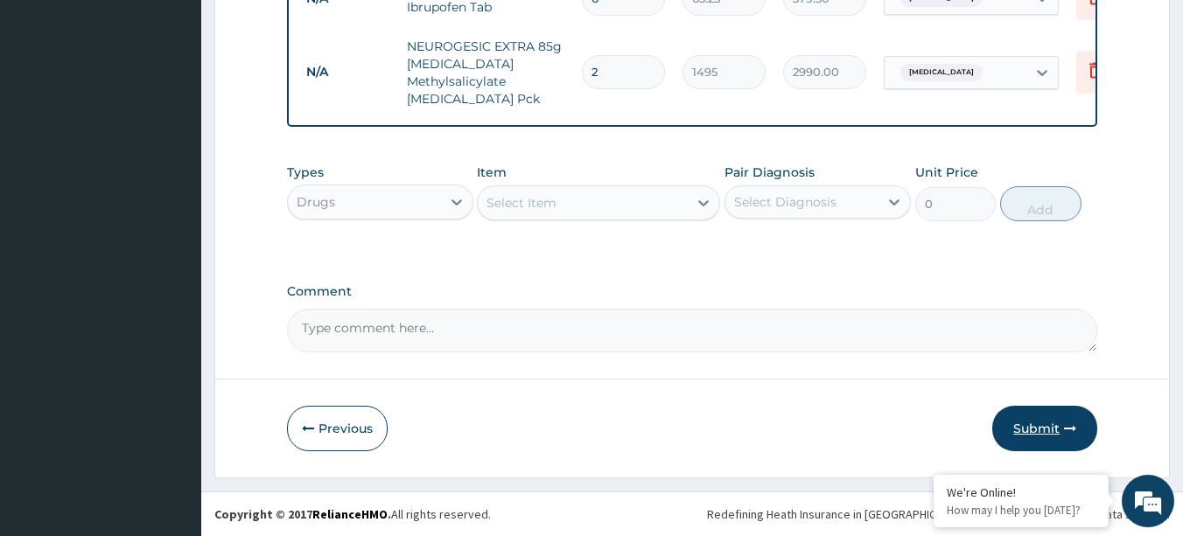
click at [1031, 426] on button "Submit" at bounding box center [1044, 429] width 105 height 46
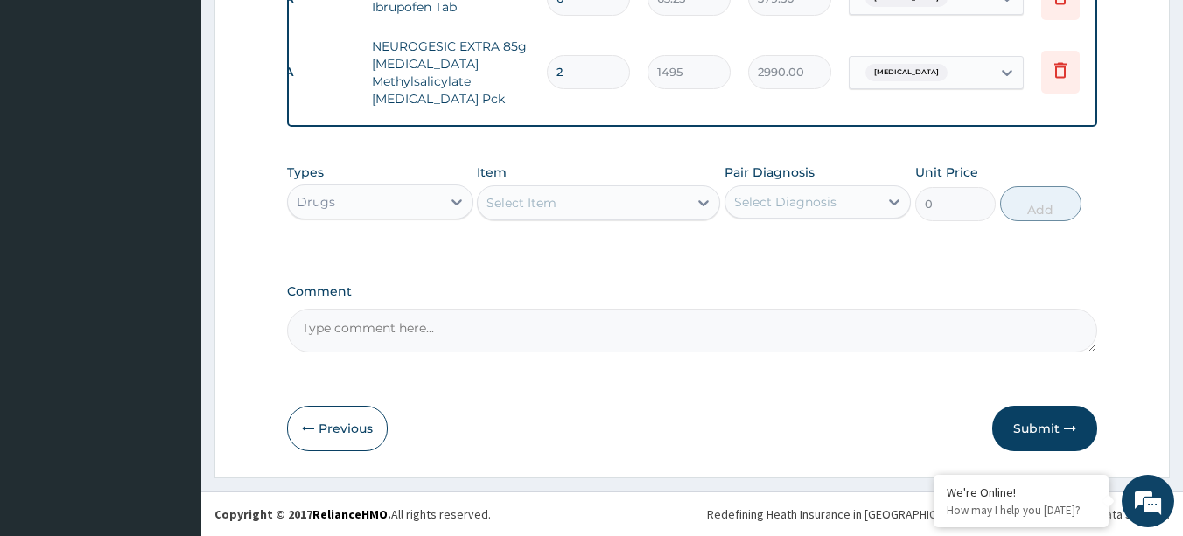
scroll to position [0, 67]
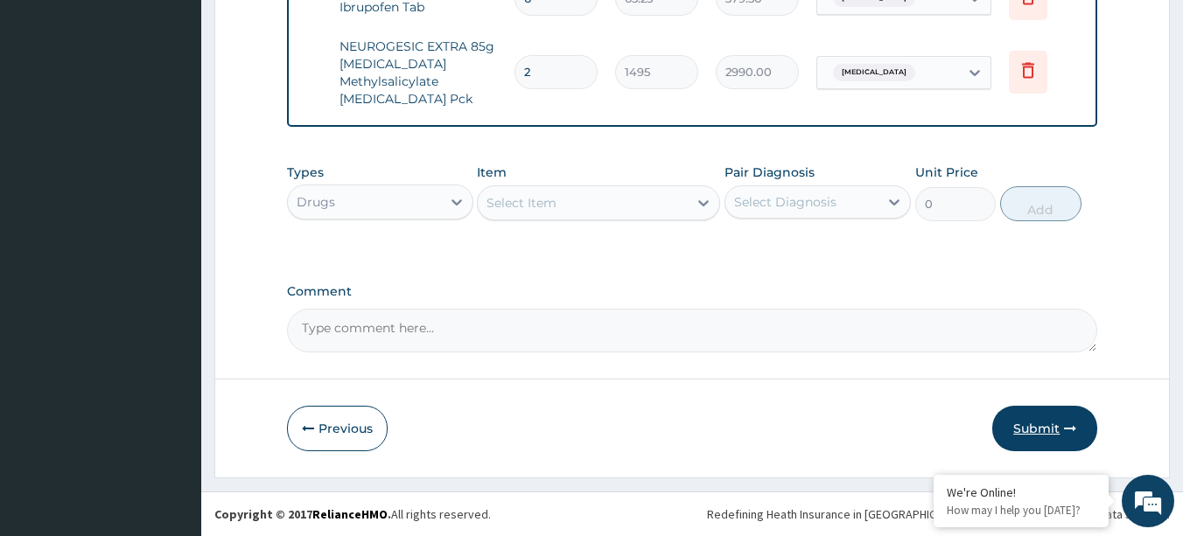
click at [1042, 431] on button "Submit" at bounding box center [1044, 429] width 105 height 46
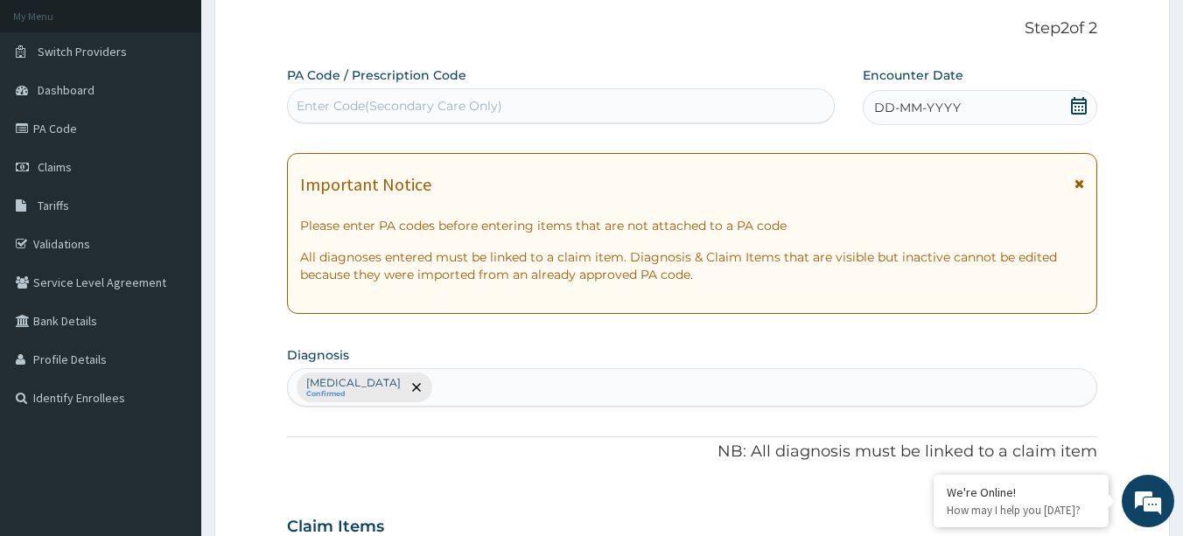
scroll to position [91, 0]
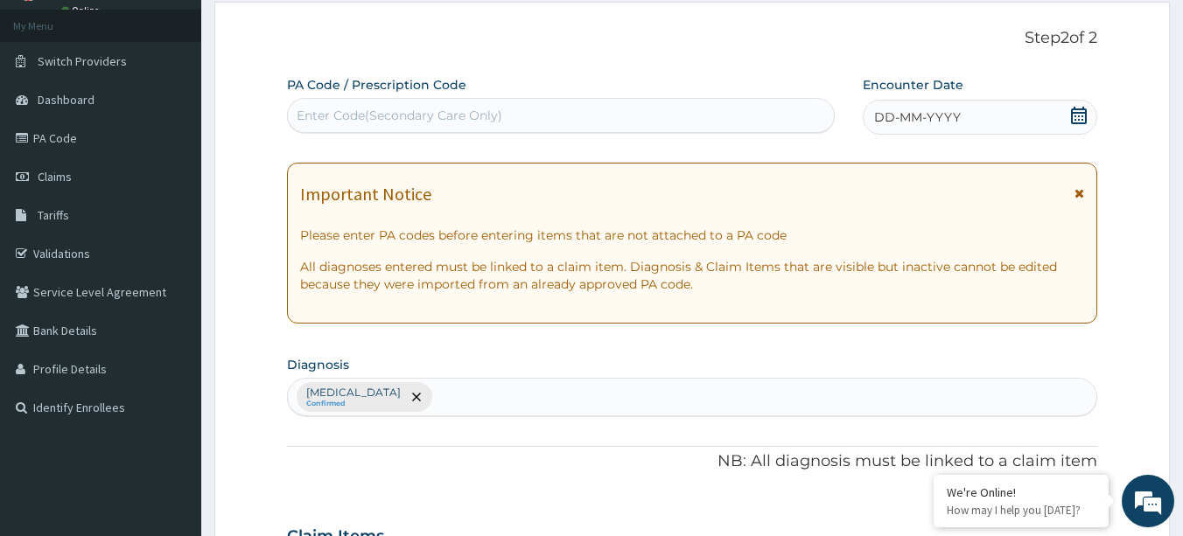
click at [1076, 121] on icon at bounding box center [1079, 116] width 18 height 18
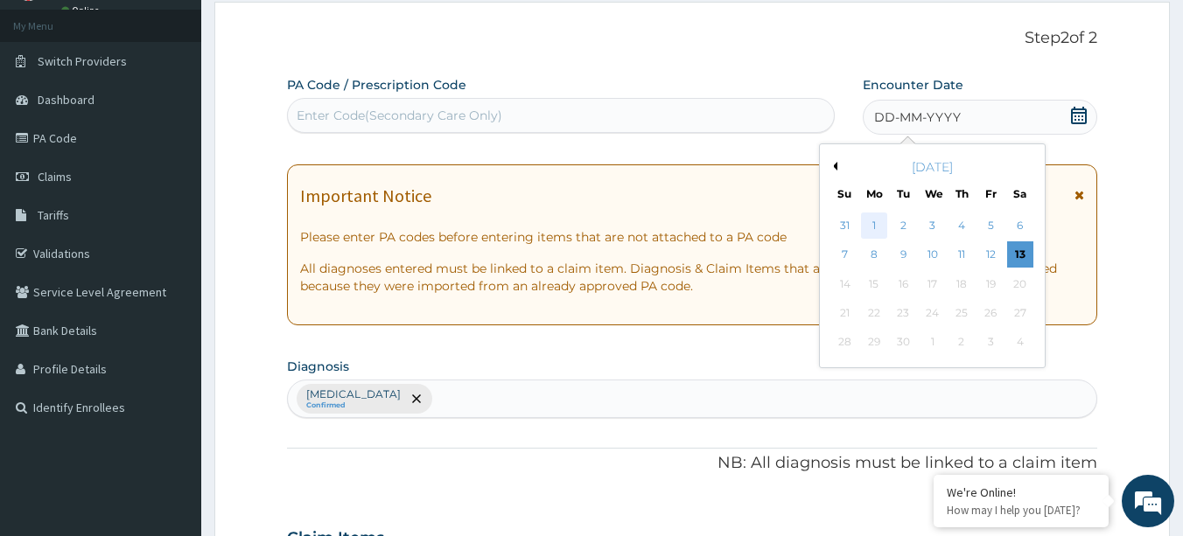
click at [877, 223] on div "1" at bounding box center [874, 226] width 26 height 26
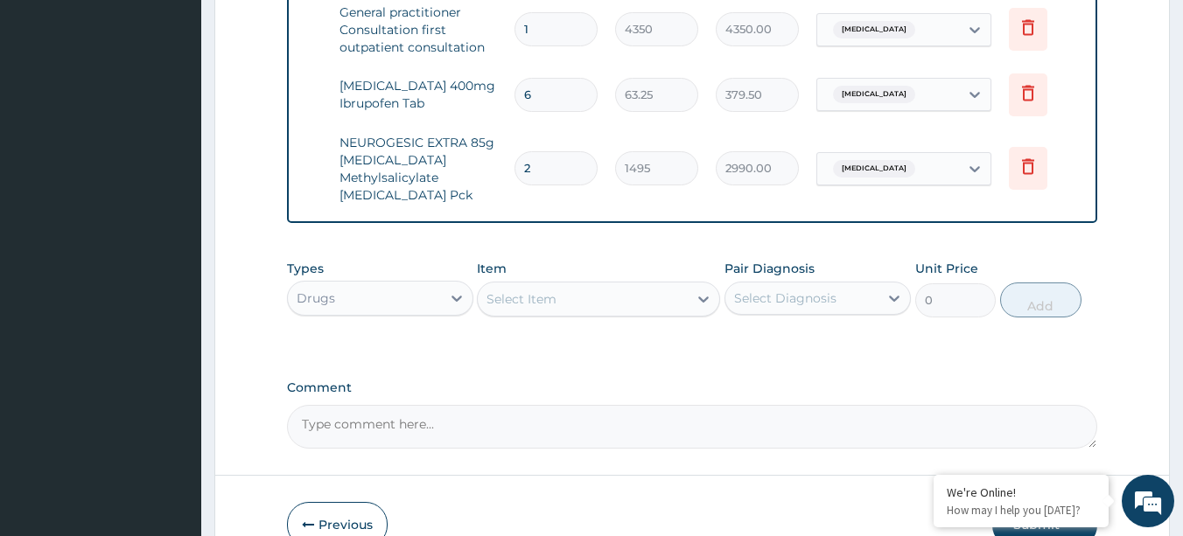
scroll to position [813, 0]
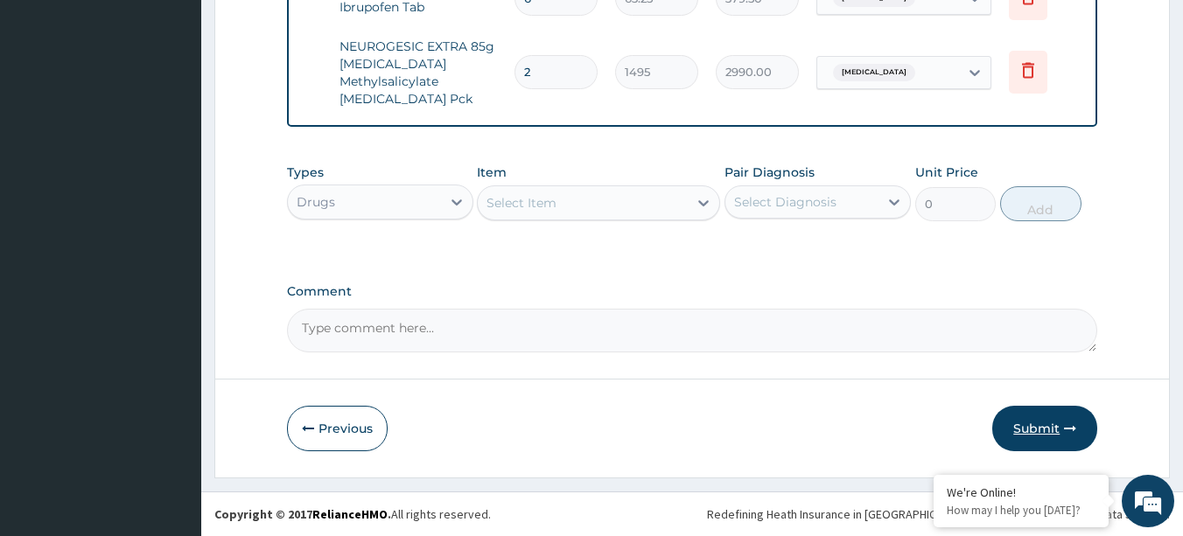
click at [1027, 427] on button "Submit" at bounding box center [1044, 429] width 105 height 46
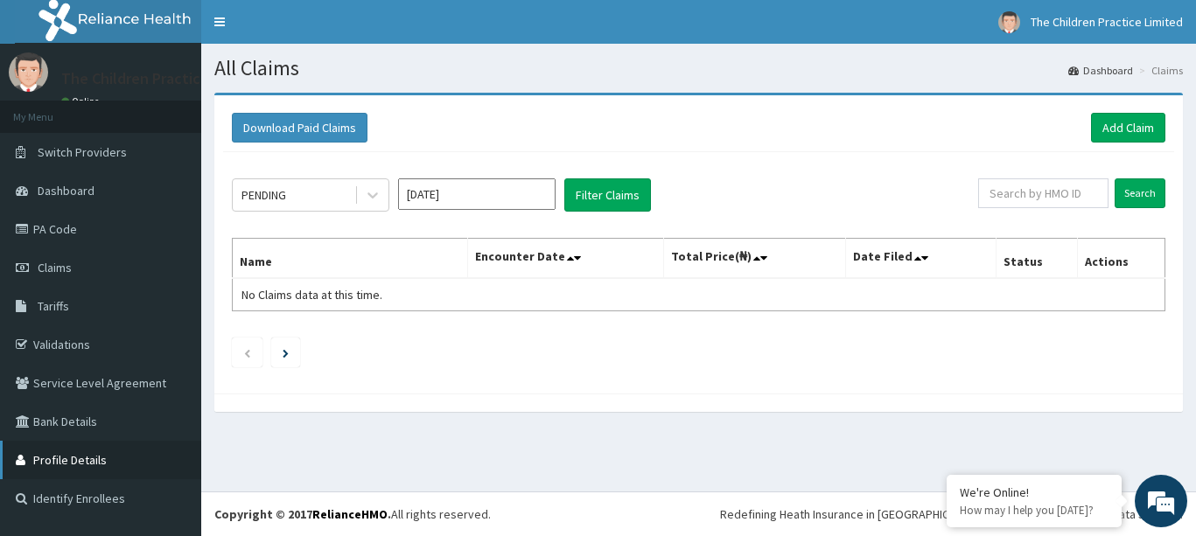
click at [91, 455] on link "Profile Details" at bounding box center [100, 460] width 201 height 39
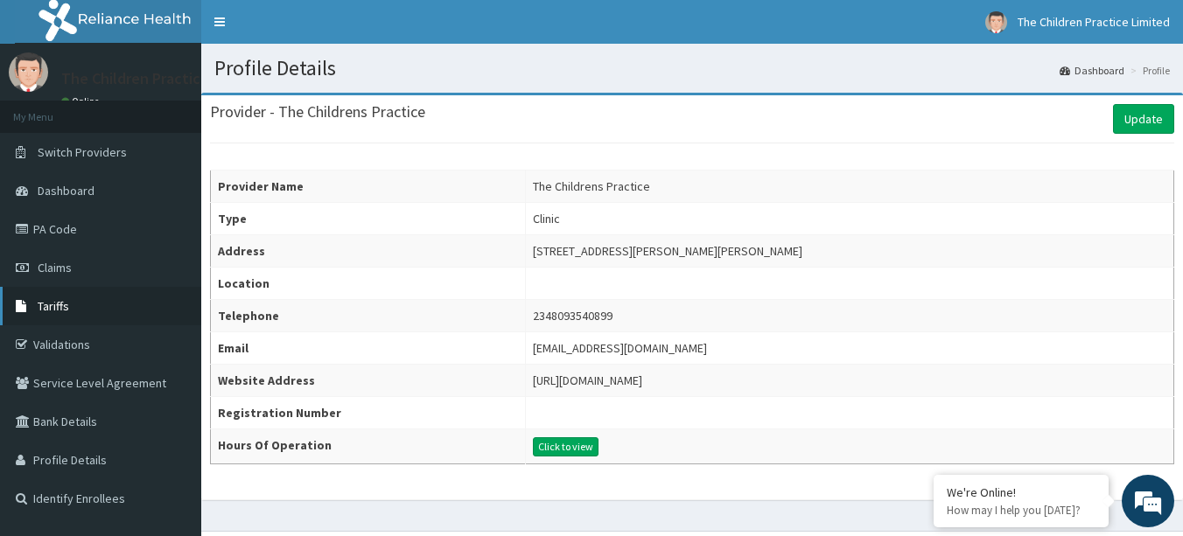
click at [56, 308] on span "Tariffs" at bounding box center [54, 306] width 32 height 16
